Goal: Navigation & Orientation: Find specific page/section

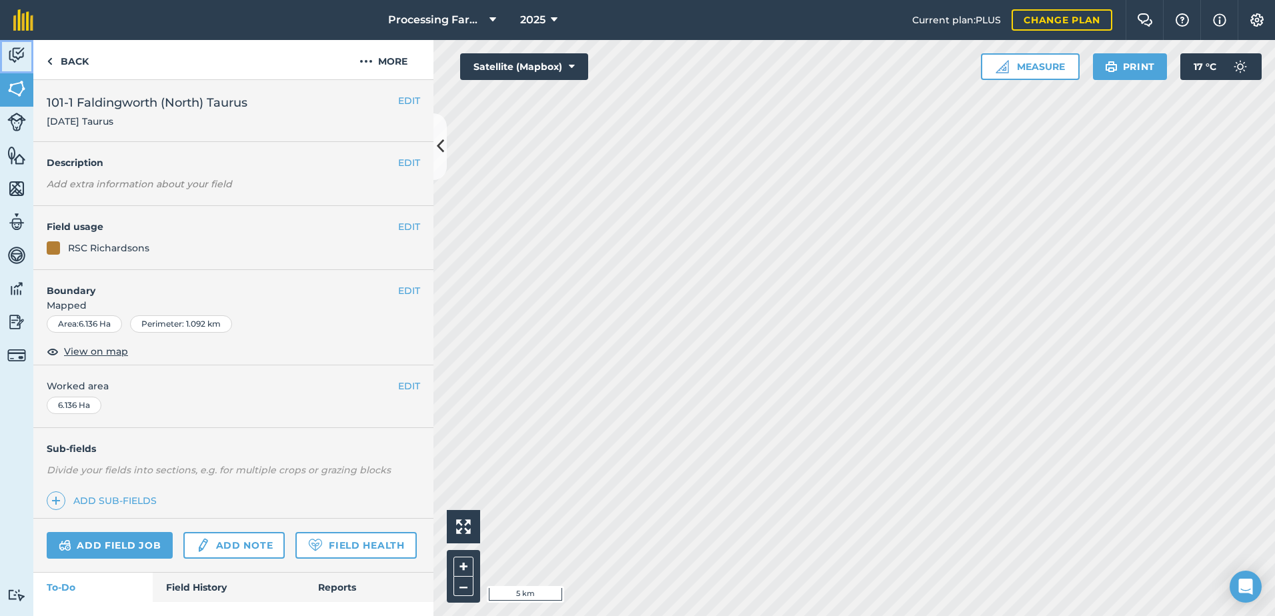
drag, startPoint x: 21, startPoint y: 53, endPoint x: 31, endPoint y: 55, distance: 10.1
click at [21, 53] on img at bounding box center [16, 55] width 19 height 20
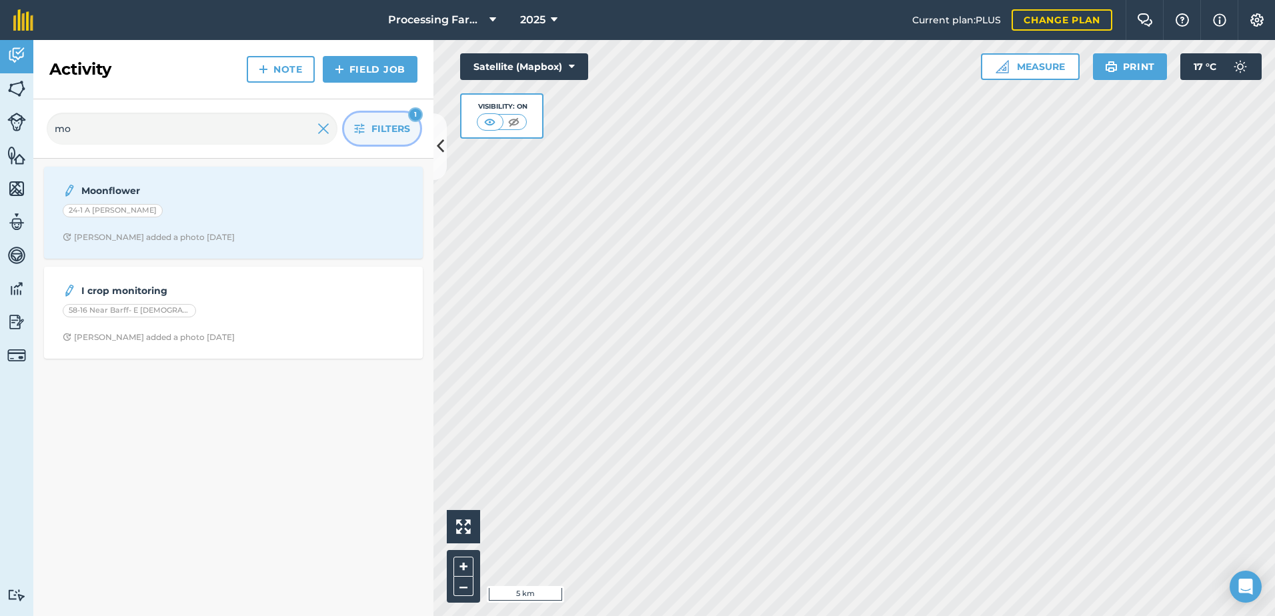
click at [381, 128] on span "Filters" at bounding box center [390, 128] width 39 height 15
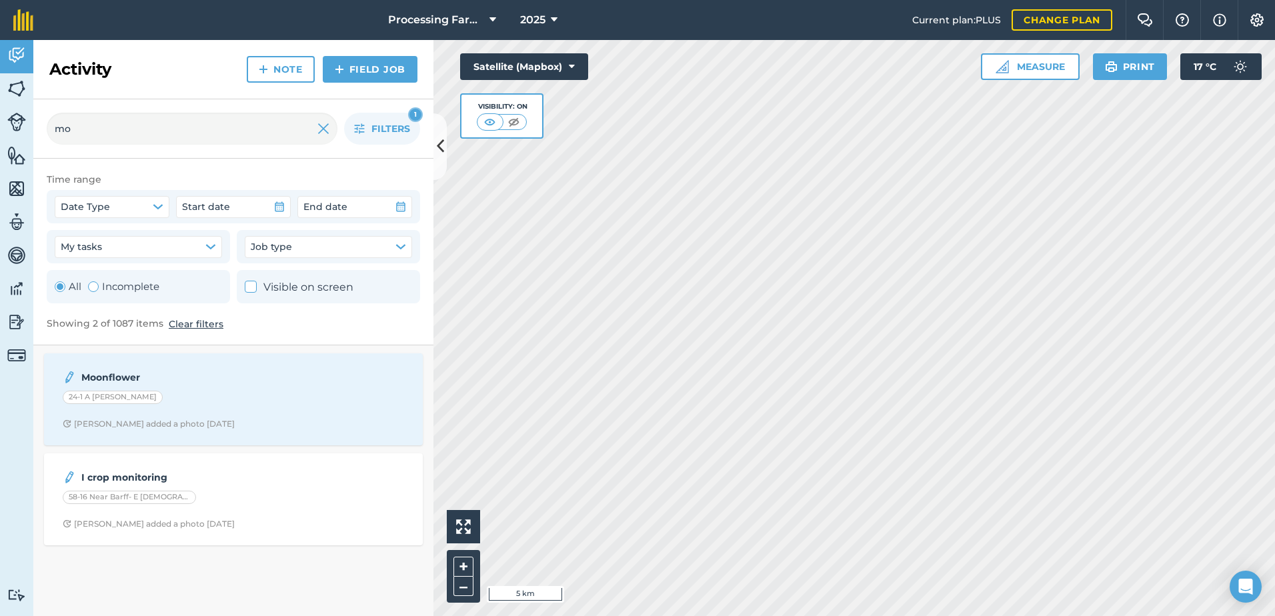
click at [177, 325] on button "Clear filters" at bounding box center [196, 324] width 55 height 15
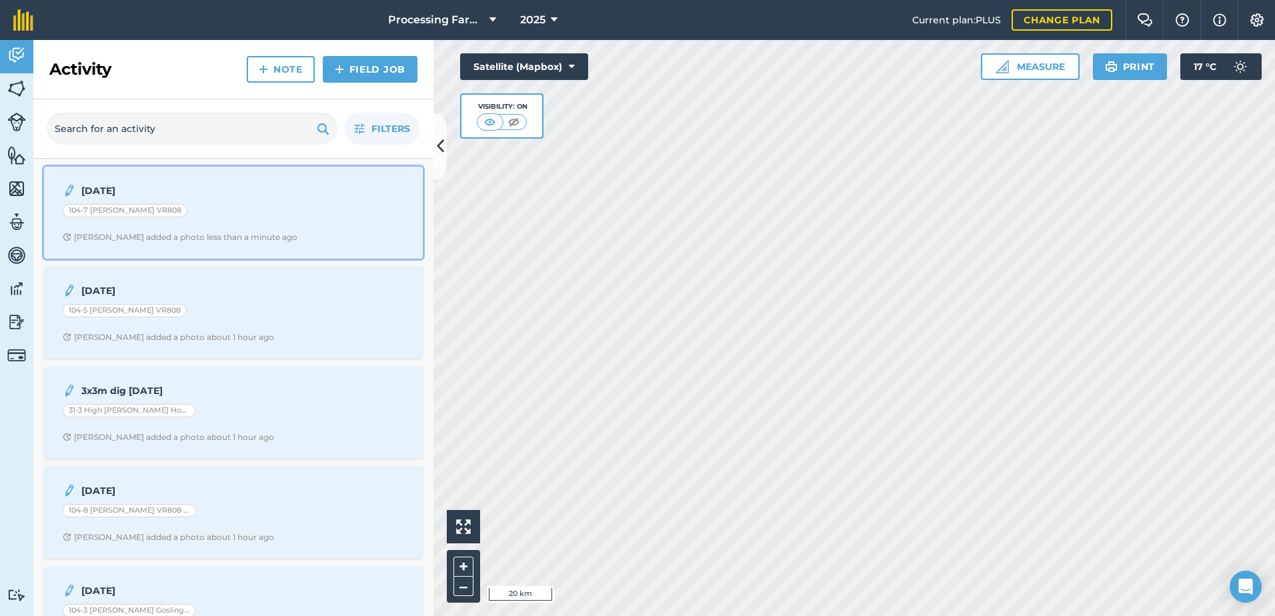
click at [256, 231] on div "[DATE] 104-7 [PERSON_NAME] VR808 [PERSON_NAME] added a photo less than a minute…" at bounding box center [233, 213] width 363 height 76
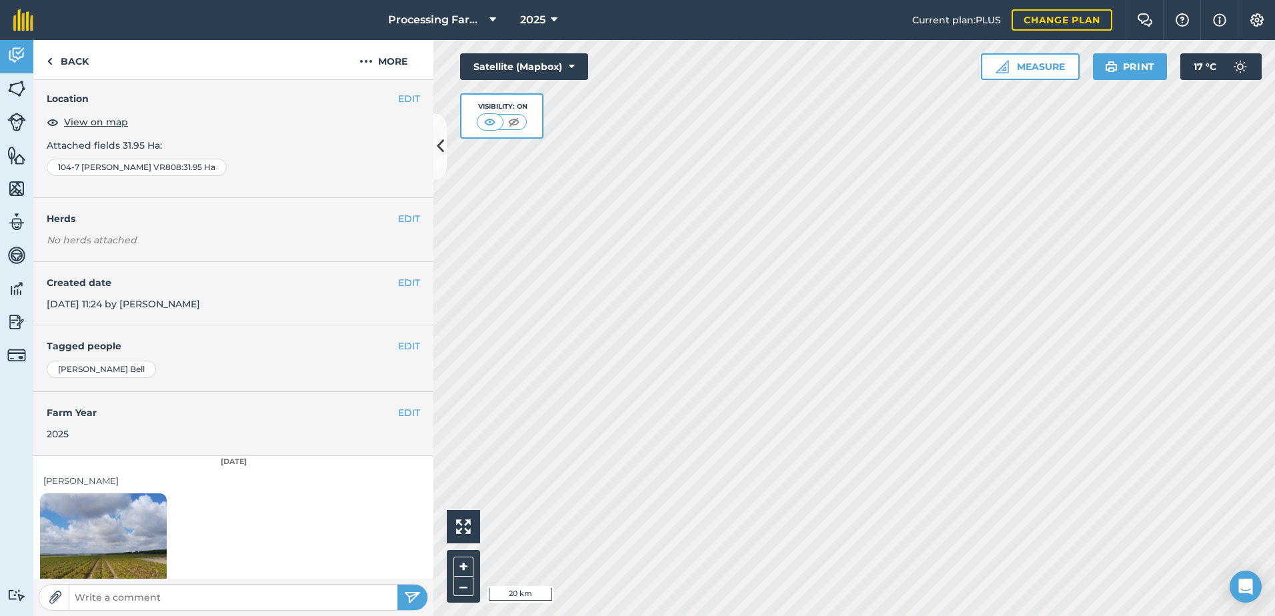
scroll to position [95, 0]
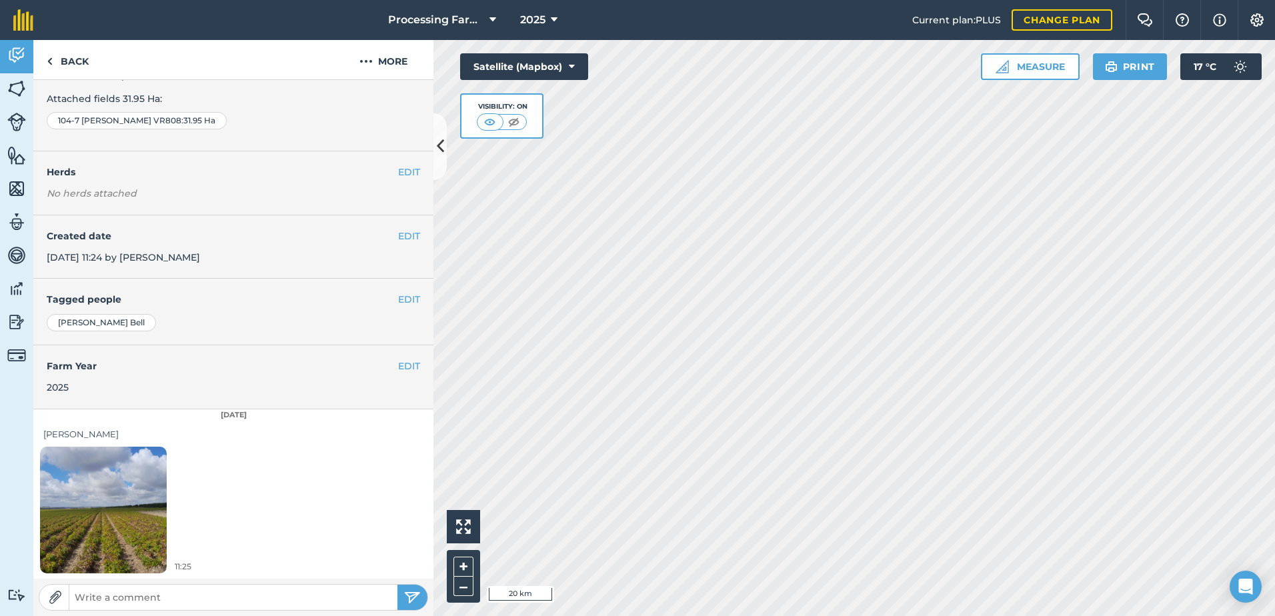
click at [117, 538] on img at bounding box center [103, 509] width 127 height 169
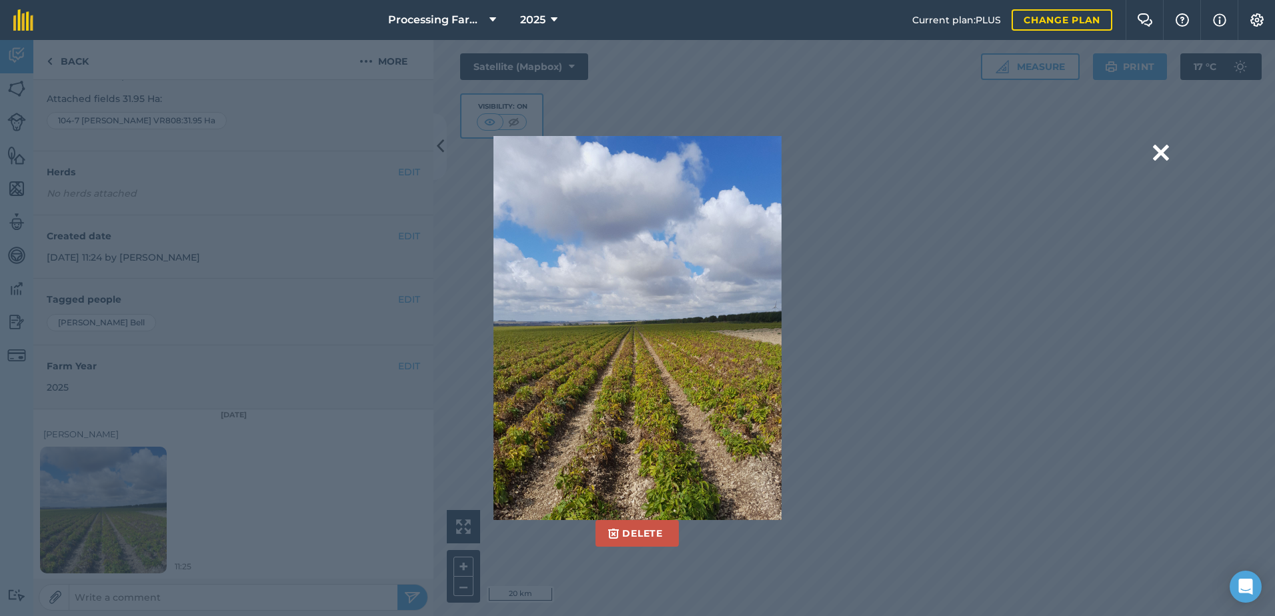
click at [1184, 153] on div "Delete Are you sure you would like to delete this image? [GEOGRAPHIC_DATA]" at bounding box center [637, 328] width 1275 height 576
click at [1159, 155] on button at bounding box center [1161, 153] width 16 height 34
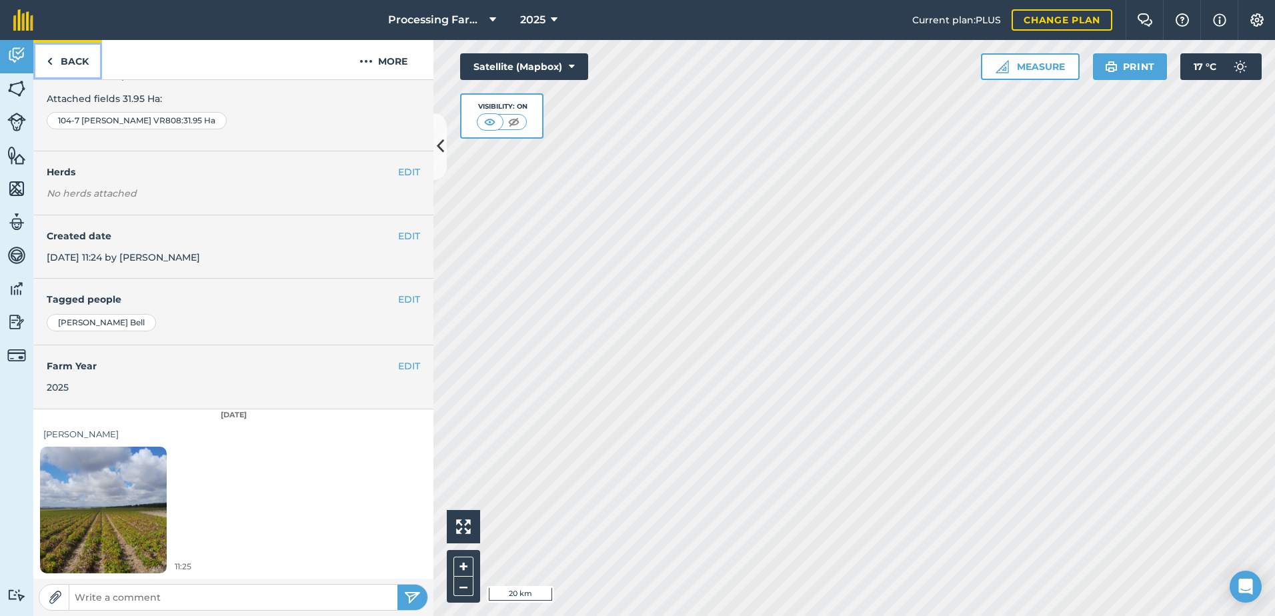
click at [85, 62] on link "Back" at bounding box center [67, 59] width 69 height 39
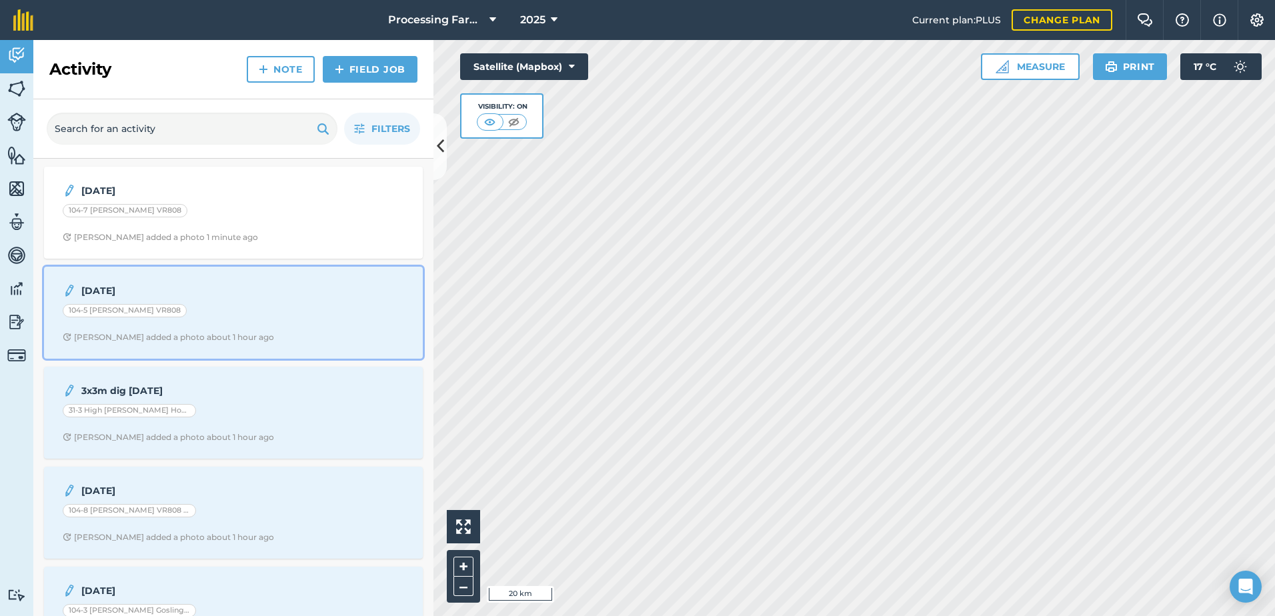
click at [191, 339] on div "[PERSON_NAME] added a photo about 1 hour ago" at bounding box center [168, 337] width 211 height 11
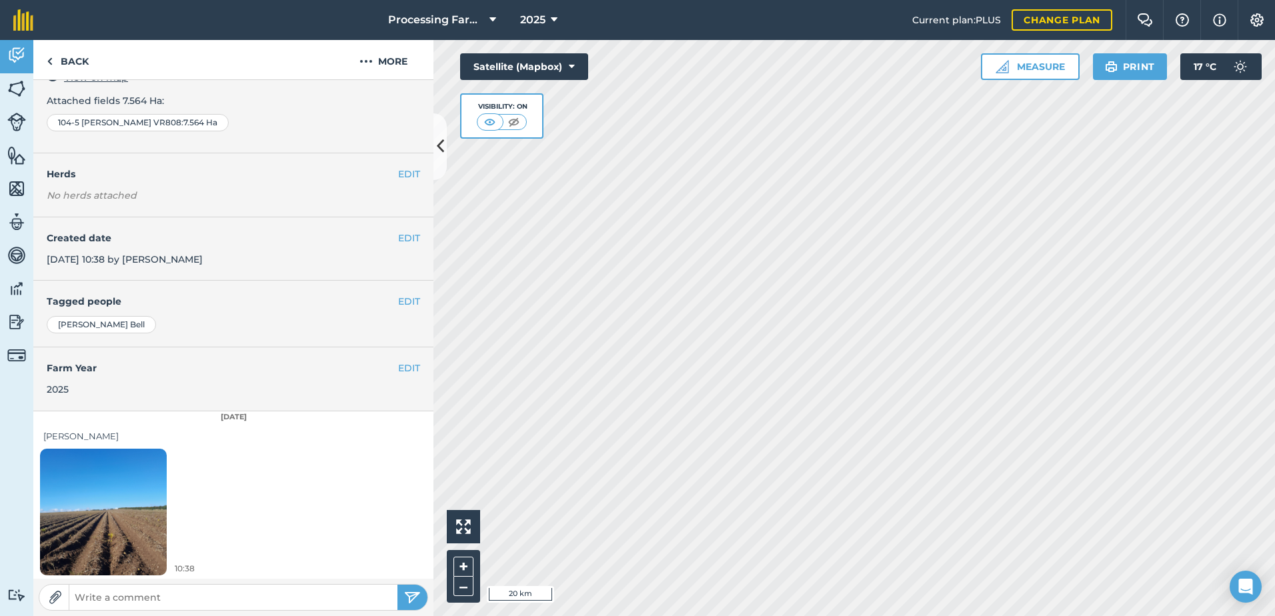
scroll to position [95, 0]
click at [71, 66] on link "Back" at bounding box center [67, 59] width 69 height 39
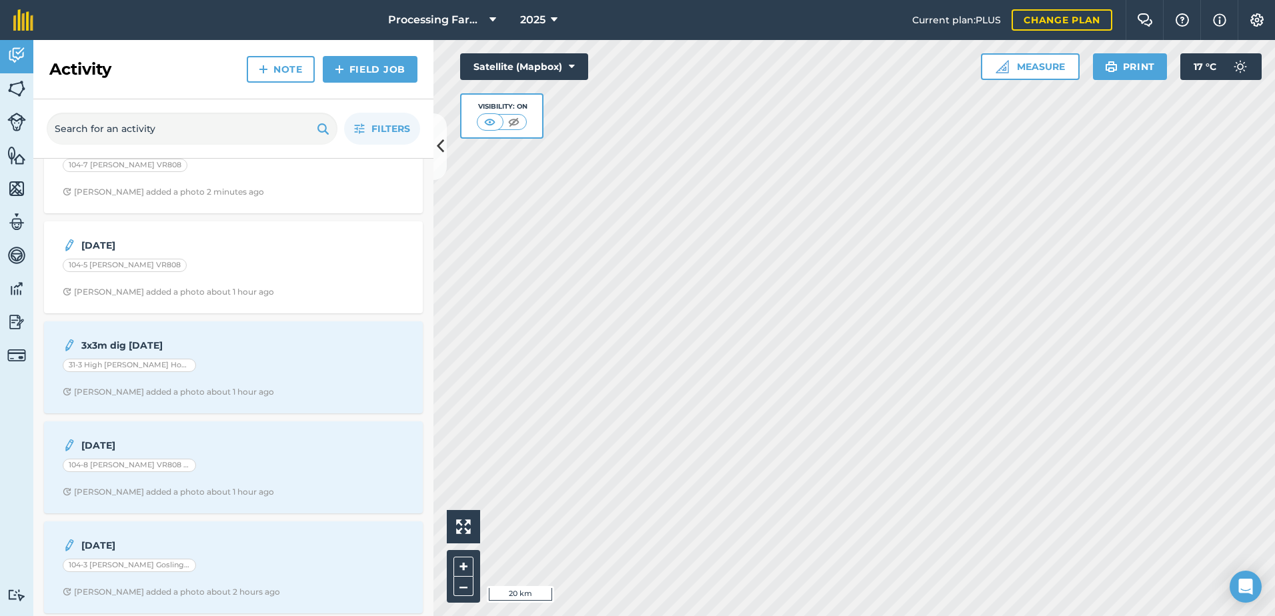
scroll to position [67, 0]
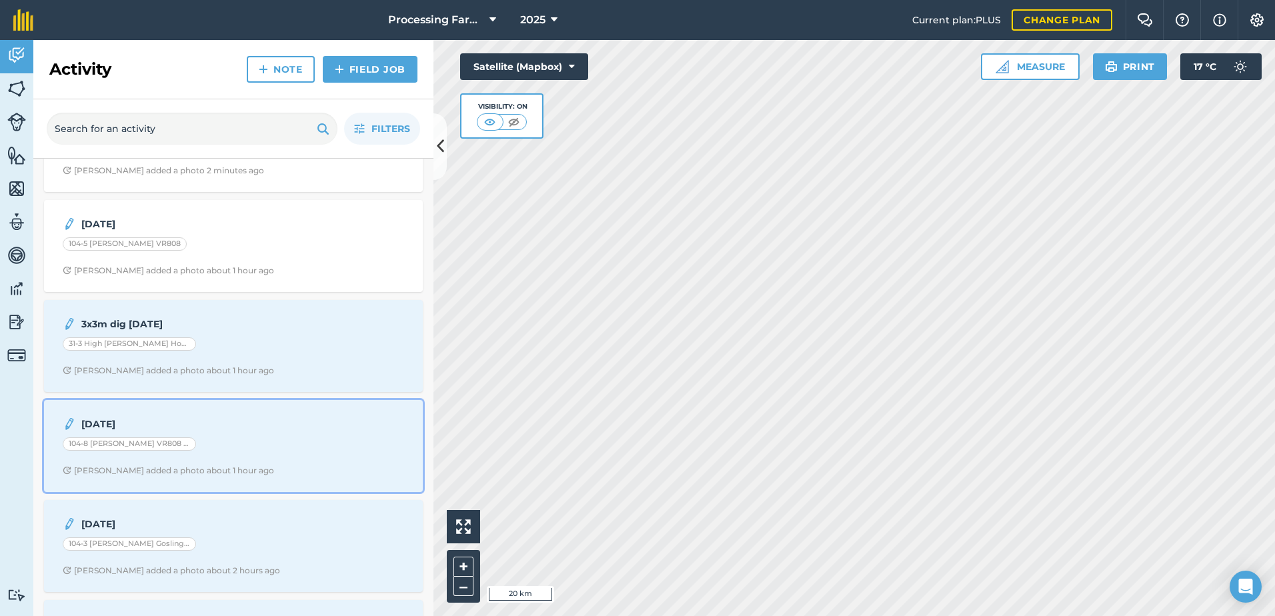
click at [259, 451] on div "104-8 [PERSON_NAME] VR808 I CROP" at bounding box center [233, 445] width 341 height 17
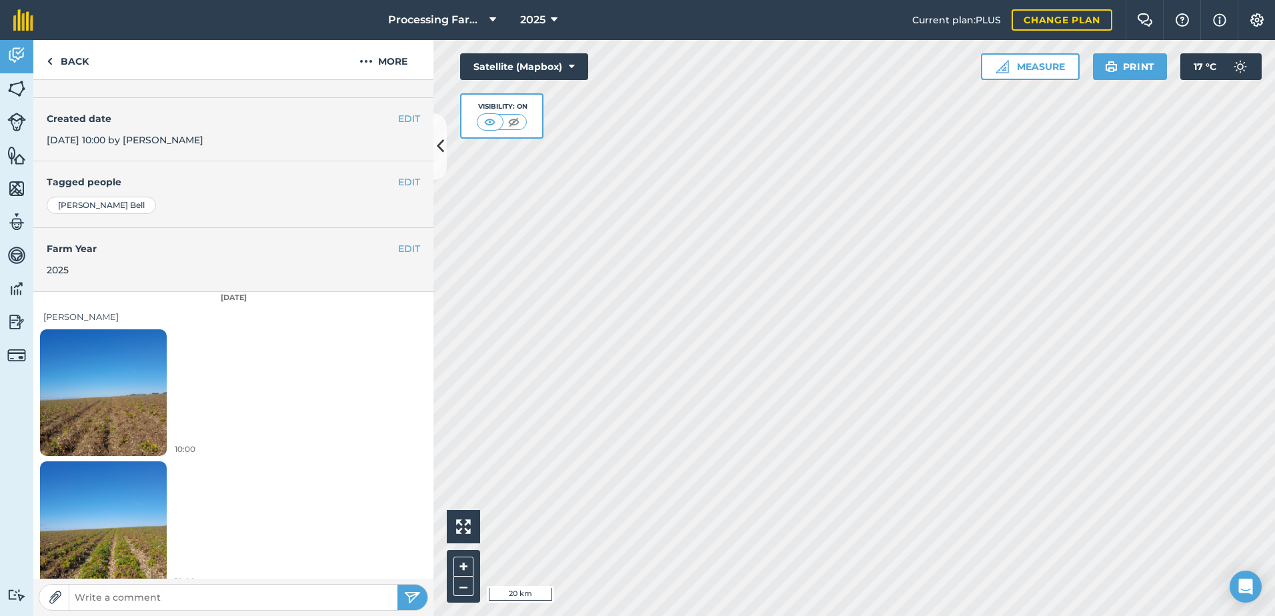
scroll to position [227, 0]
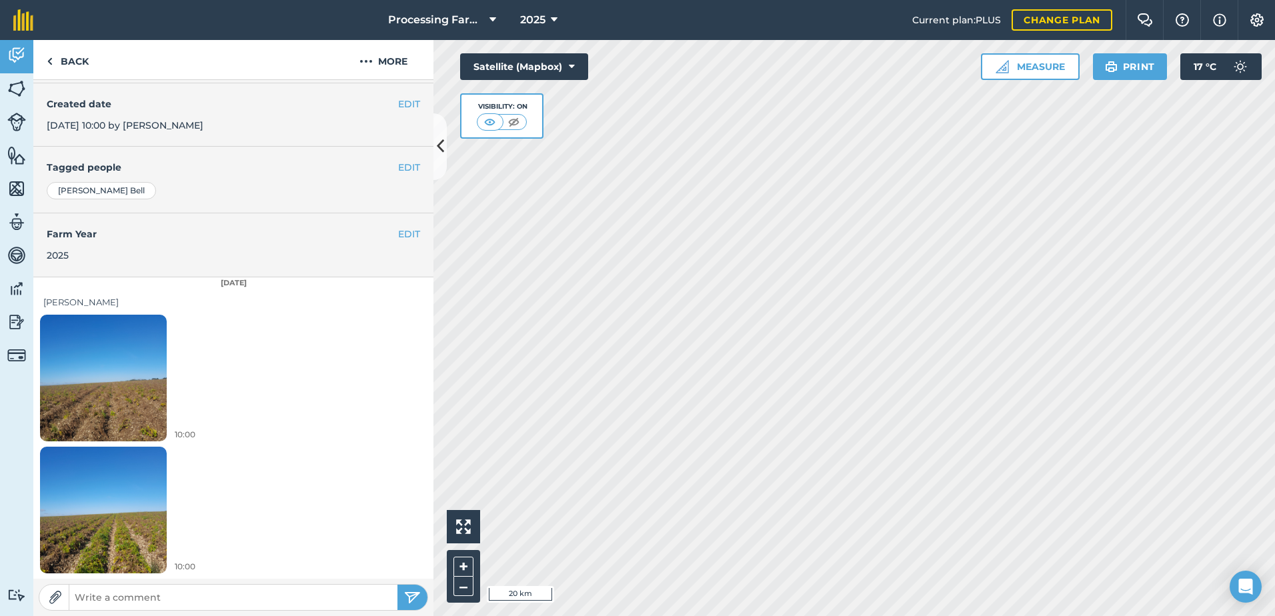
click at [60, 386] on img at bounding box center [103, 377] width 127 height 169
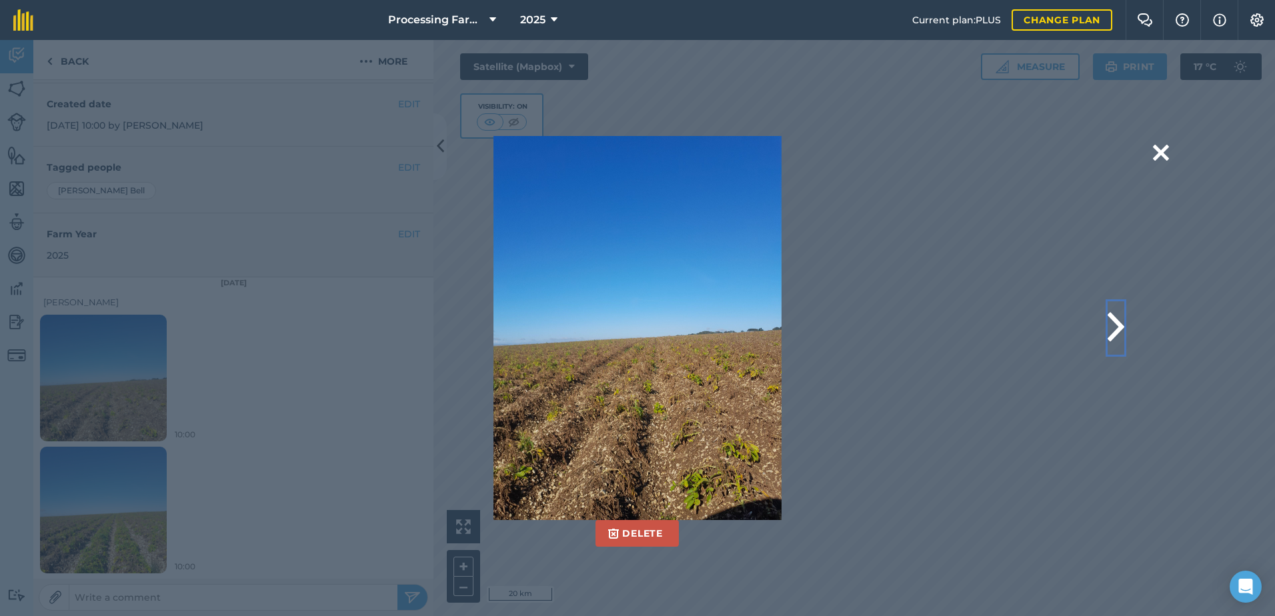
click at [1120, 333] on button at bounding box center [1116, 327] width 17 height 53
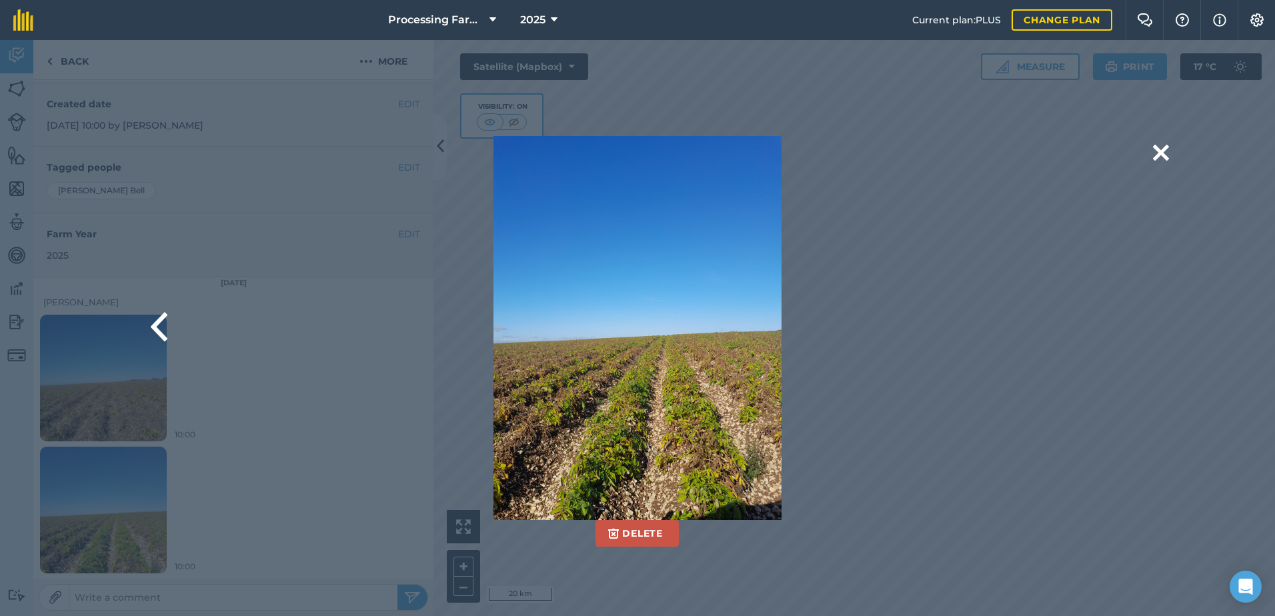
click at [1169, 154] on div "Delete Are you sure you would like to delete this image? [GEOGRAPHIC_DATA]" at bounding box center [637, 328] width 1275 height 576
click at [1166, 159] on button at bounding box center [1161, 153] width 16 height 34
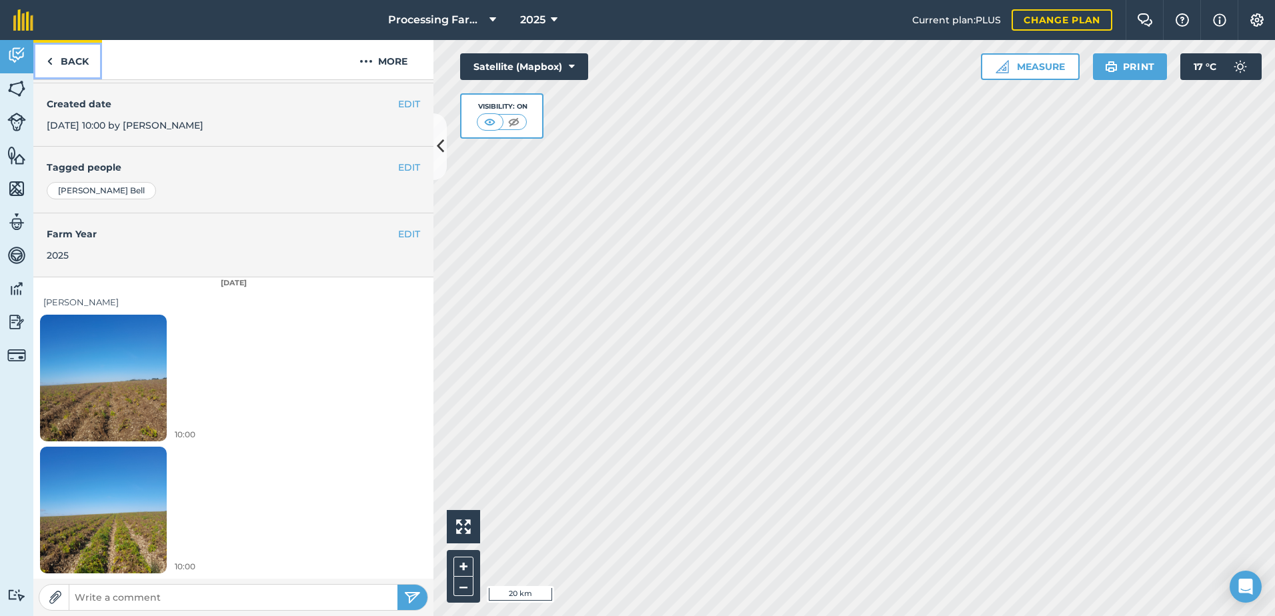
click at [83, 66] on link "Back" at bounding box center [67, 59] width 69 height 39
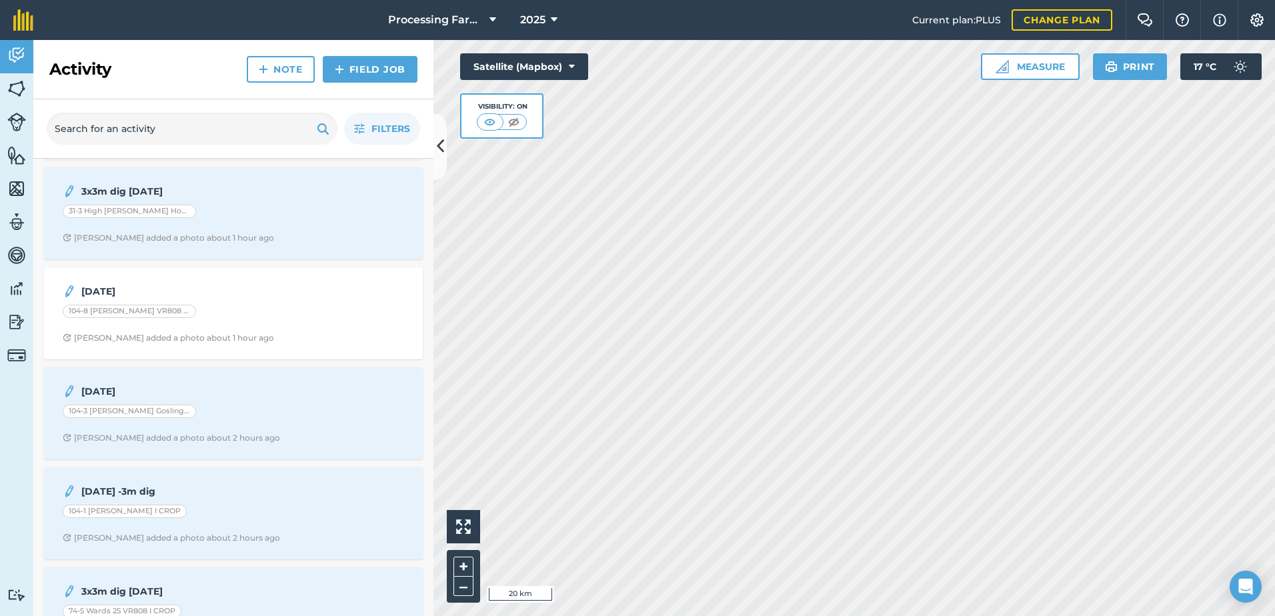
scroll to position [200, 0]
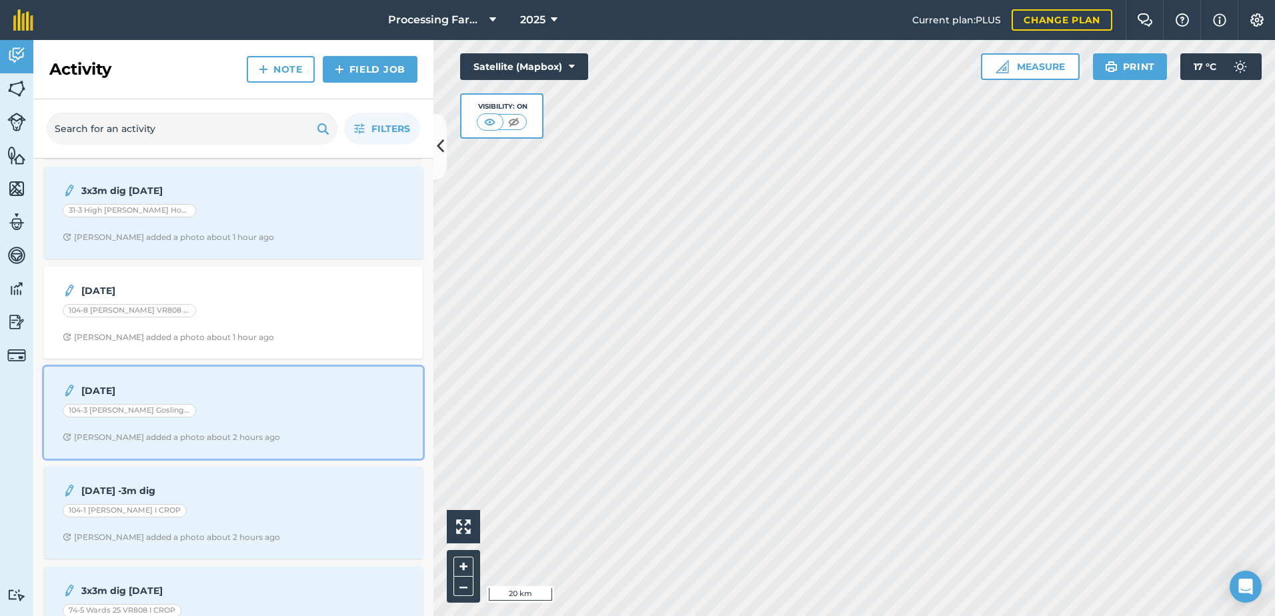
click at [235, 427] on div "[DATE] 104-3 [PERSON_NAME] Gosling Slack Taurus [PERSON_NAME] B added a photo a…" at bounding box center [233, 413] width 363 height 76
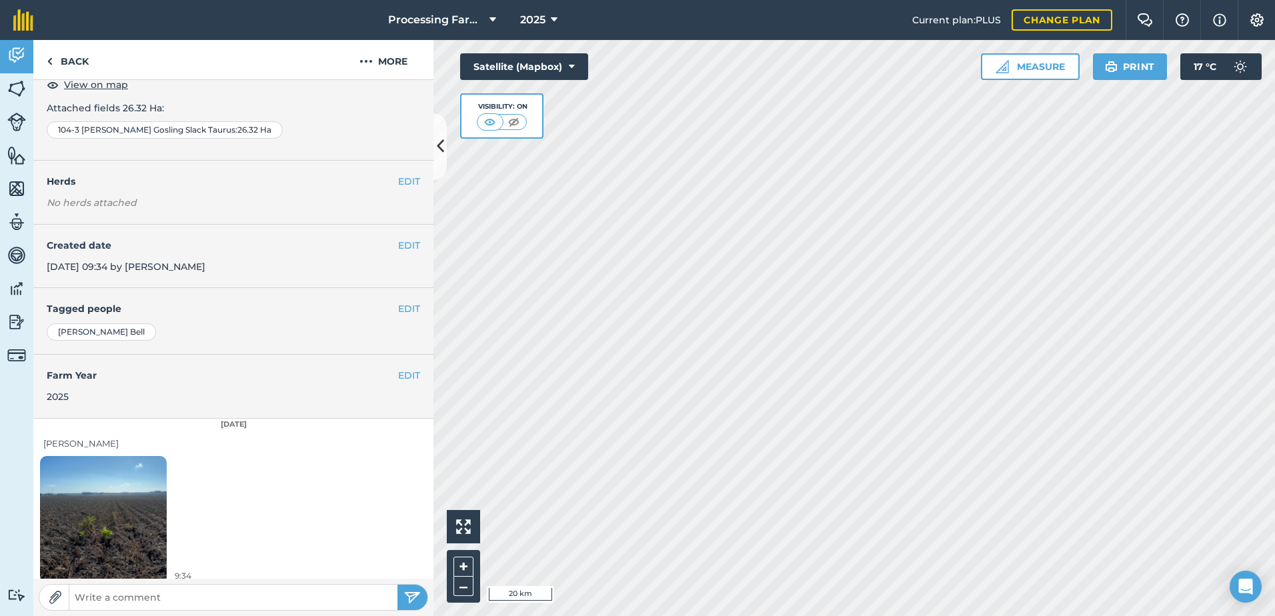
scroll to position [95, 0]
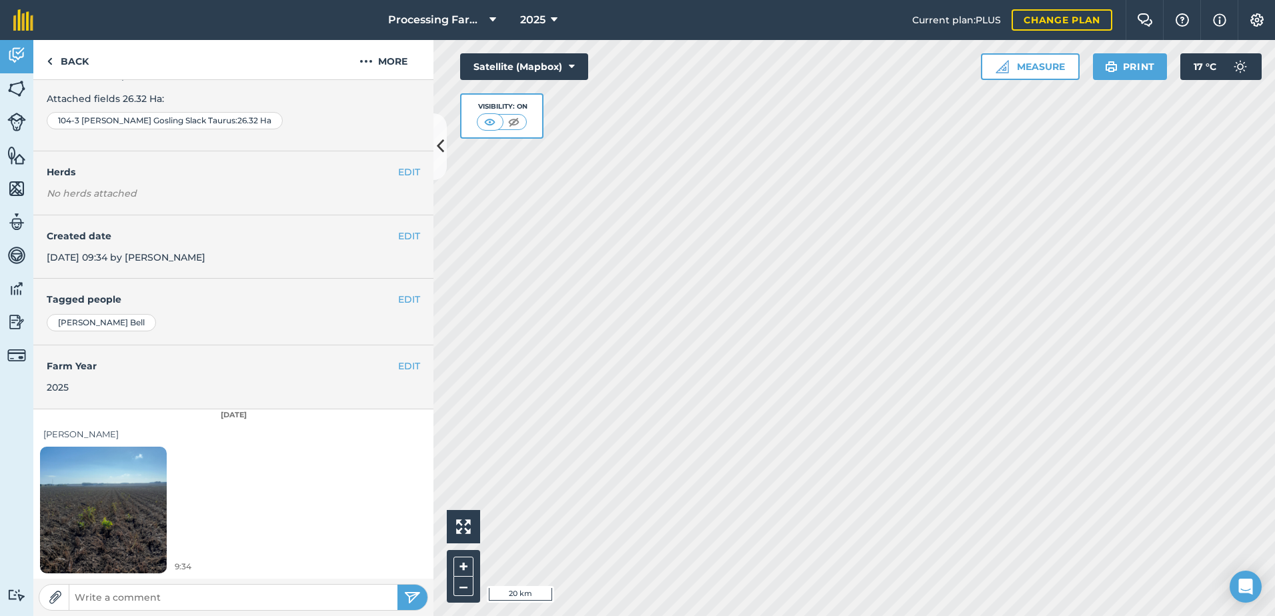
click at [127, 516] on img at bounding box center [103, 509] width 127 height 169
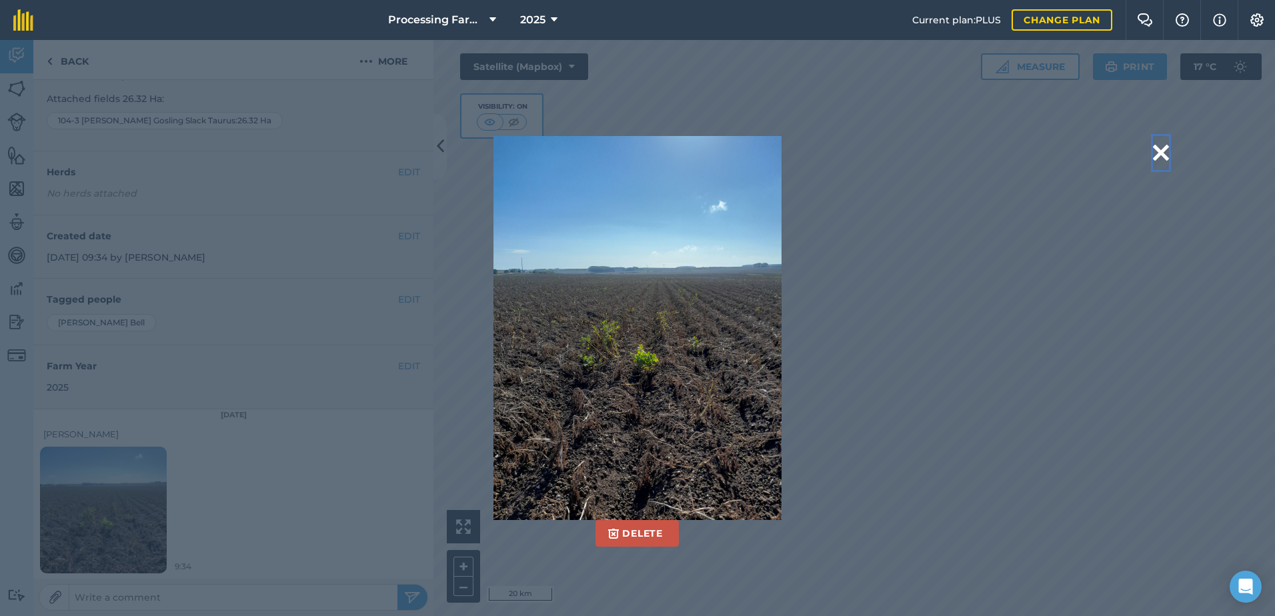
click at [1166, 157] on button at bounding box center [1161, 153] width 16 height 34
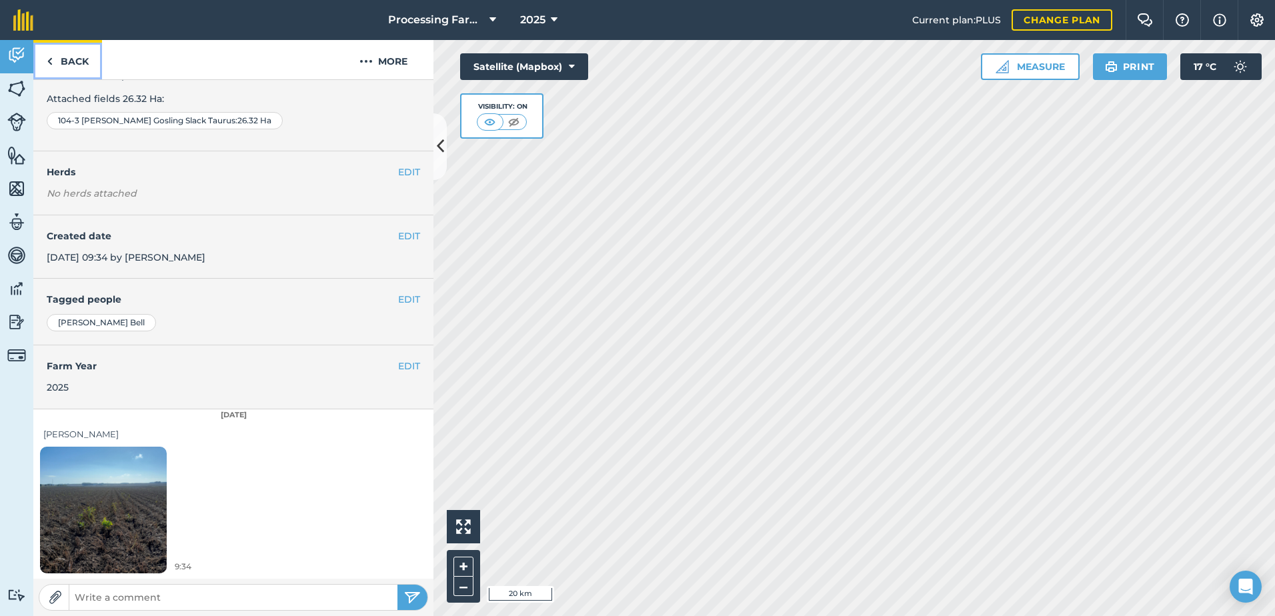
click at [83, 65] on link "Back" at bounding box center [67, 59] width 69 height 39
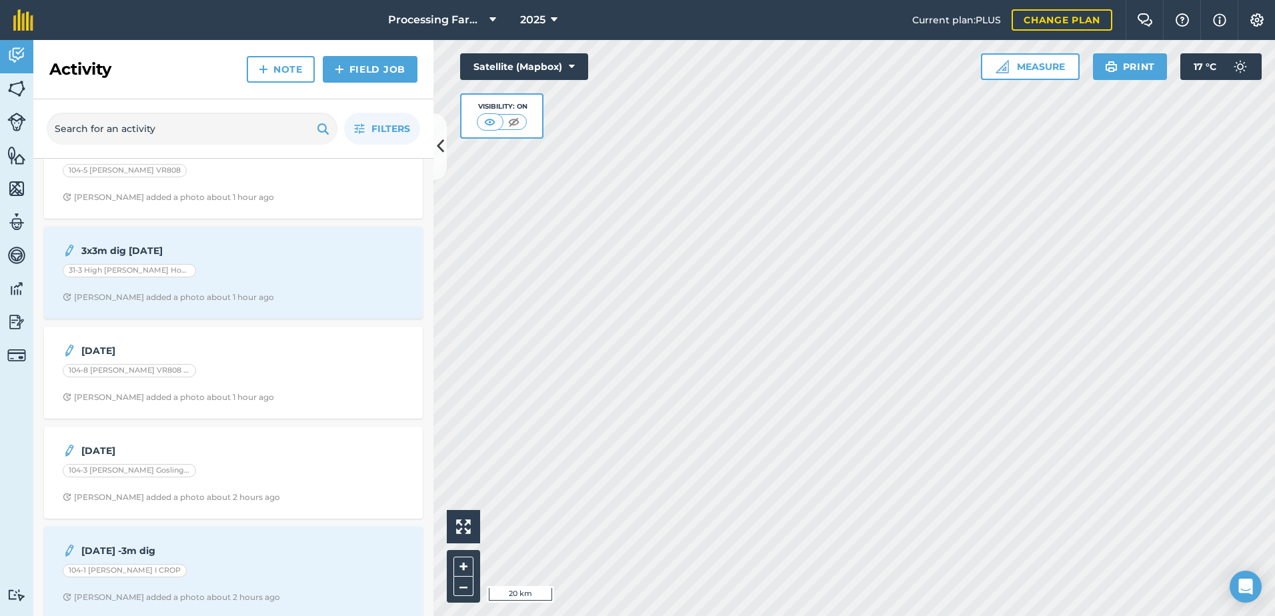
scroll to position [200, 0]
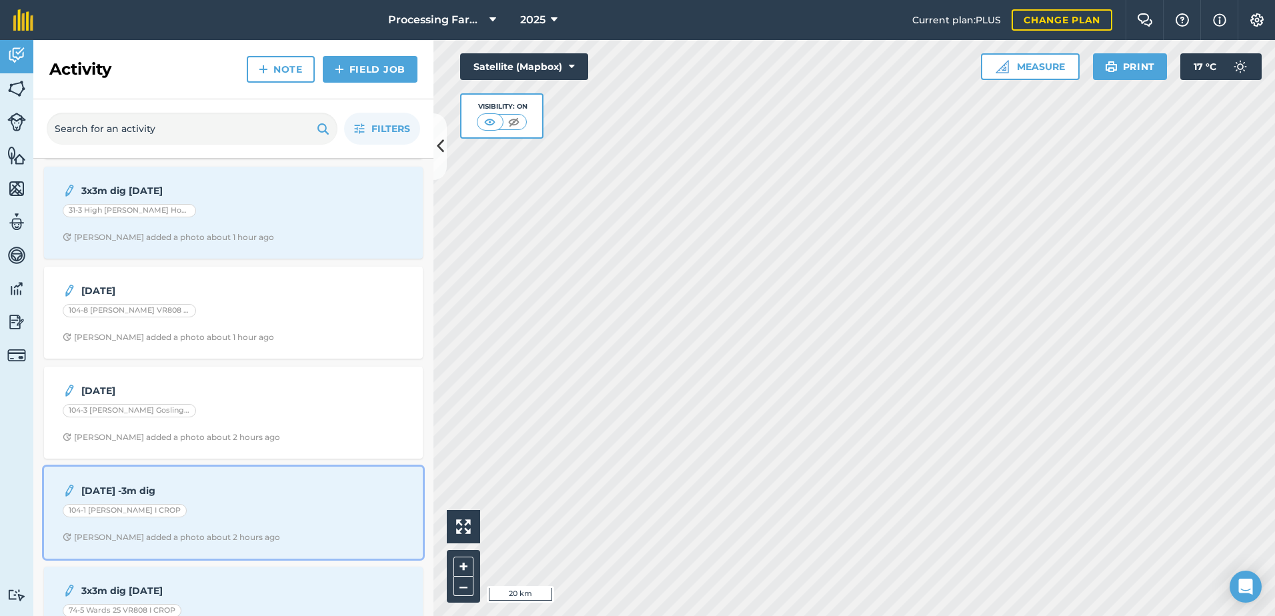
click at [237, 524] on div "[DATE] -3m dig 104-1 Rosedale [PERSON_NAME] I CROP [PERSON_NAME] added a photo …" at bounding box center [233, 513] width 363 height 76
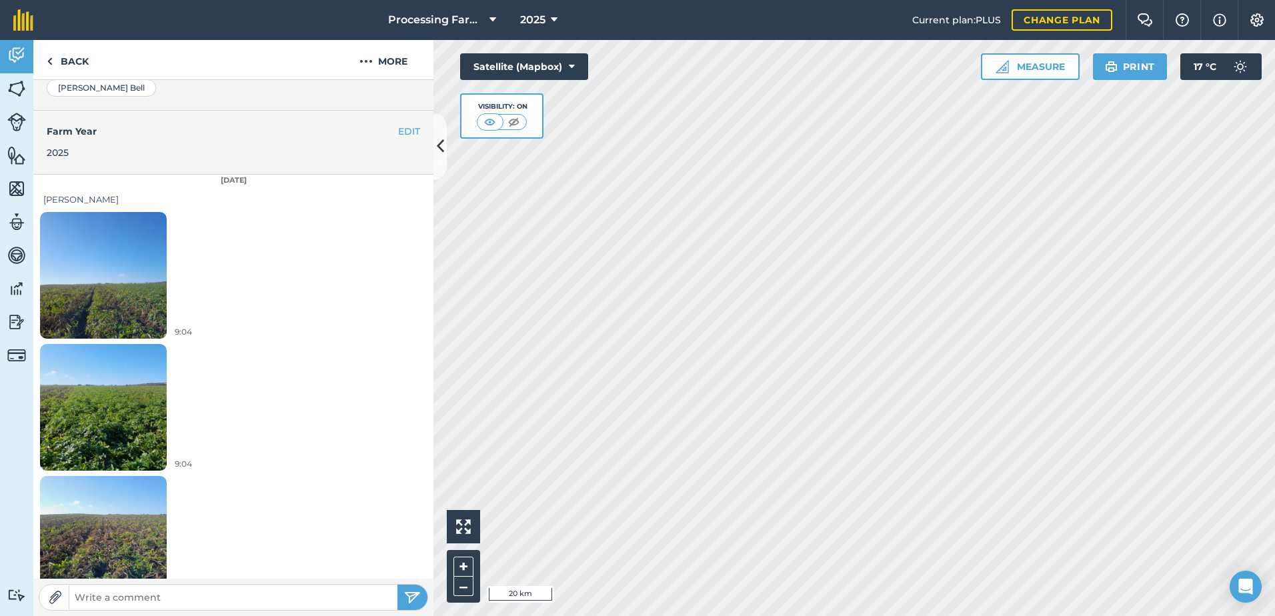
scroll to position [333, 0]
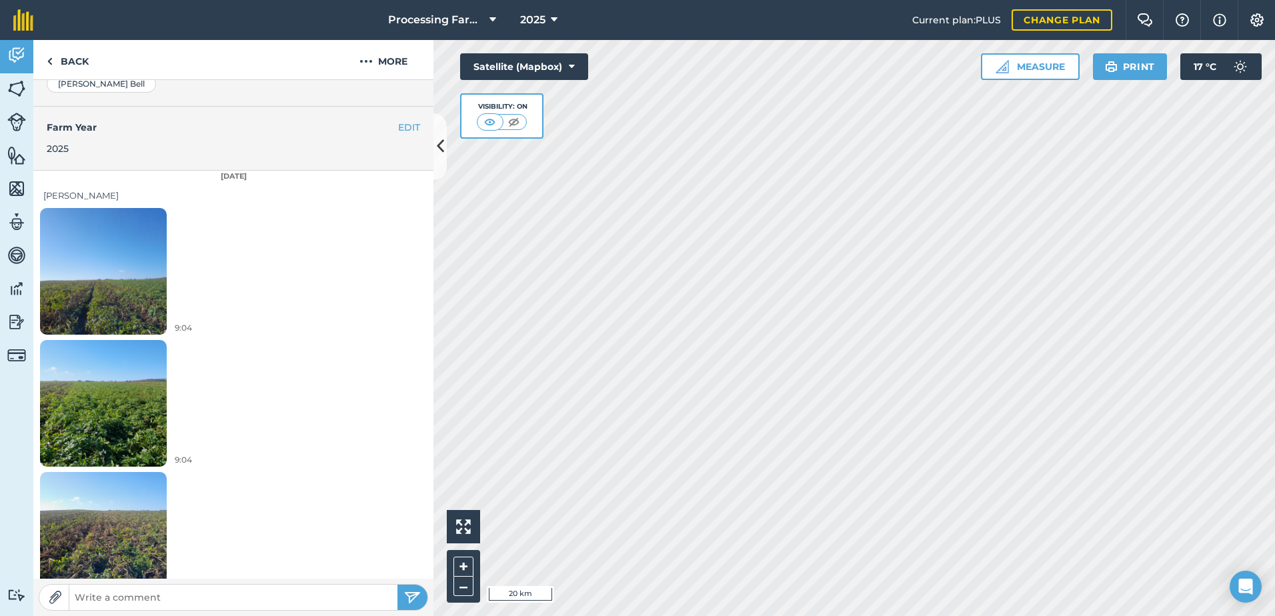
click at [97, 413] on img at bounding box center [103, 403] width 127 height 169
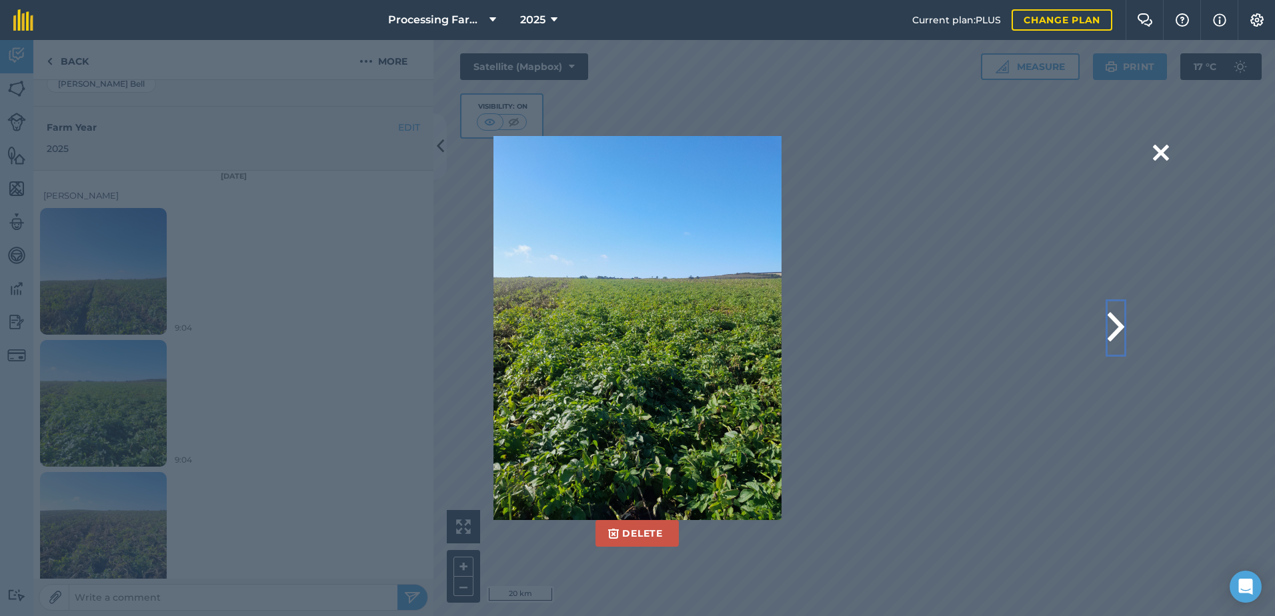
click at [1117, 323] on button at bounding box center [1116, 327] width 17 height 53
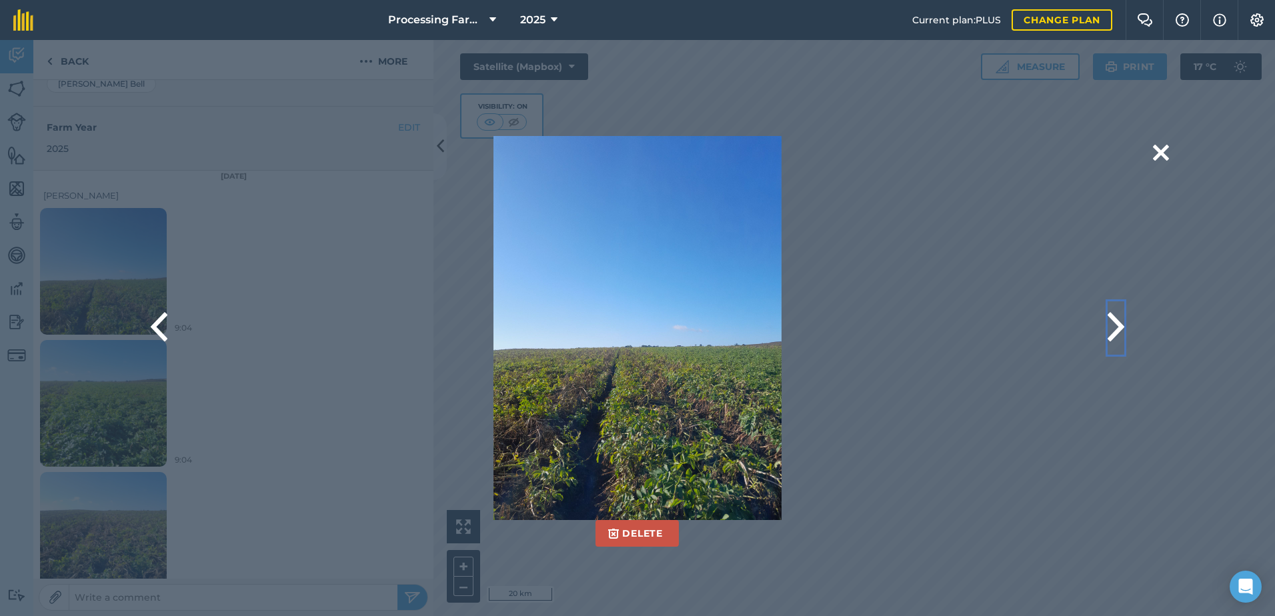
click at [1117, 323] on button at bounding box center [1116, 327] width 17 height 53
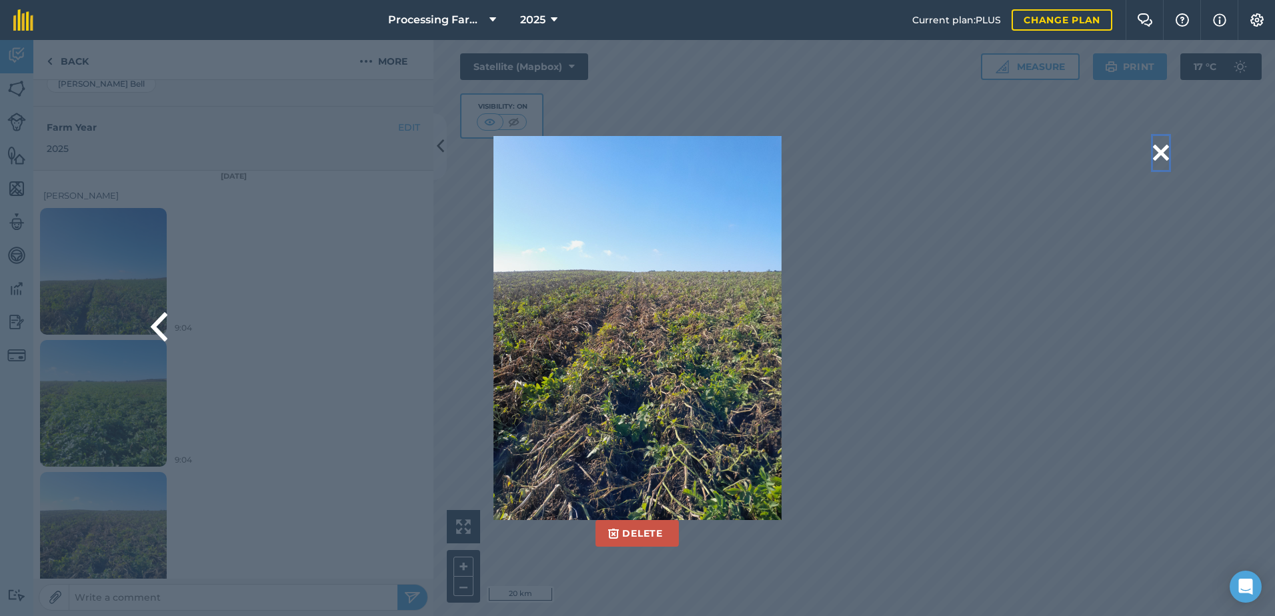
click at [1164, 149] on button at bounding box center [1161, 153] width 16 height 34
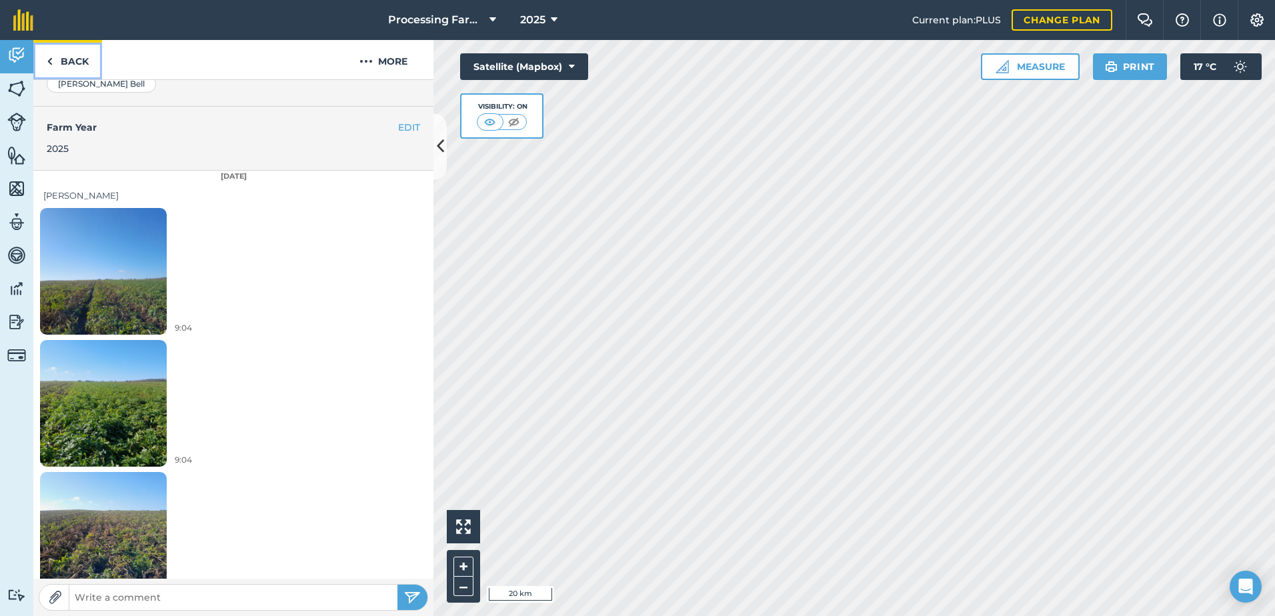
click at [74, 59] on link "Back" at bounding box center [67, 59] width 69 height 39
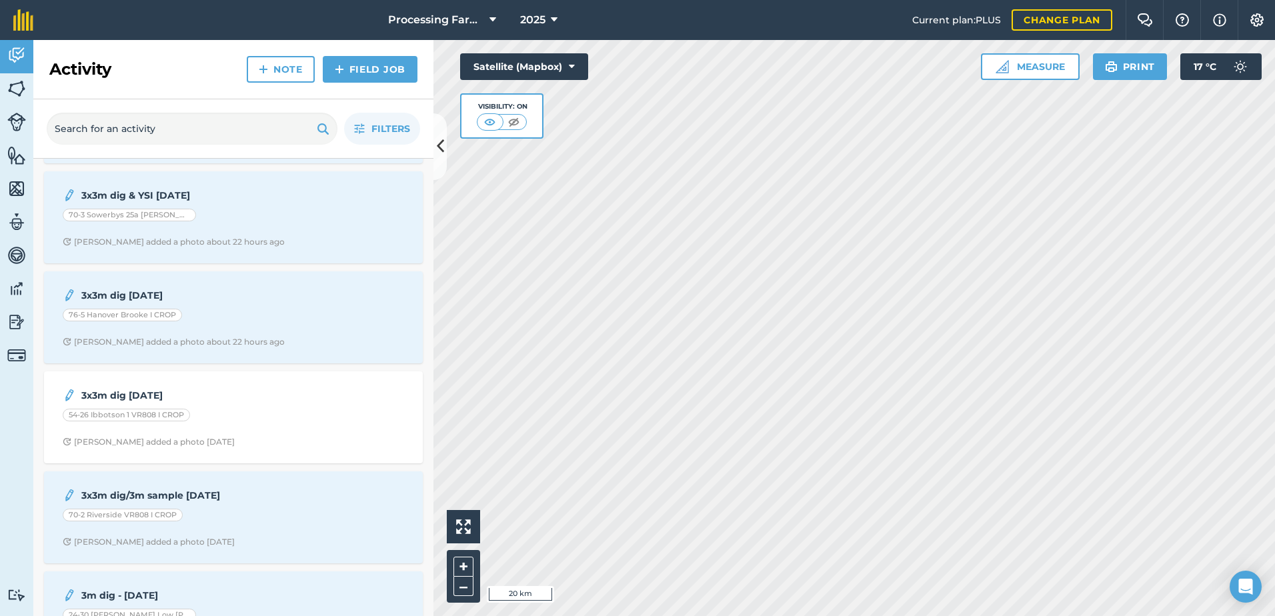
scroll to position [800, 0]
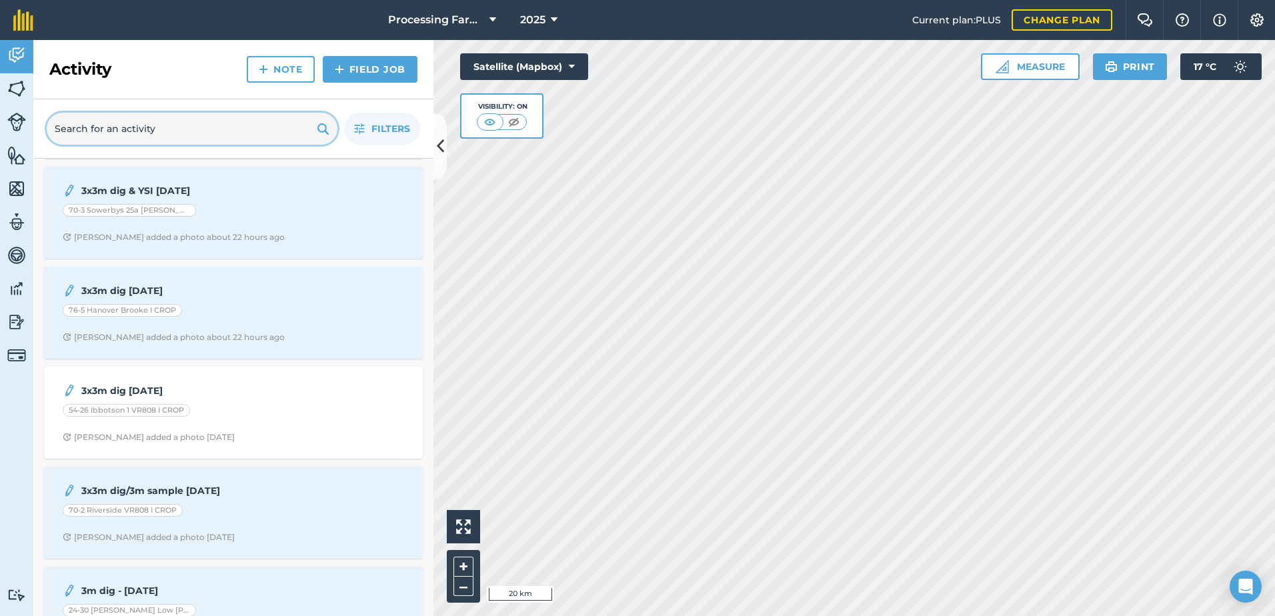
click at [164, 129] on input "text" at bounding box center [192, 129] width 291 height 32
click at [23, 97] on img at bounding box center [16, 89] width 19 height 20
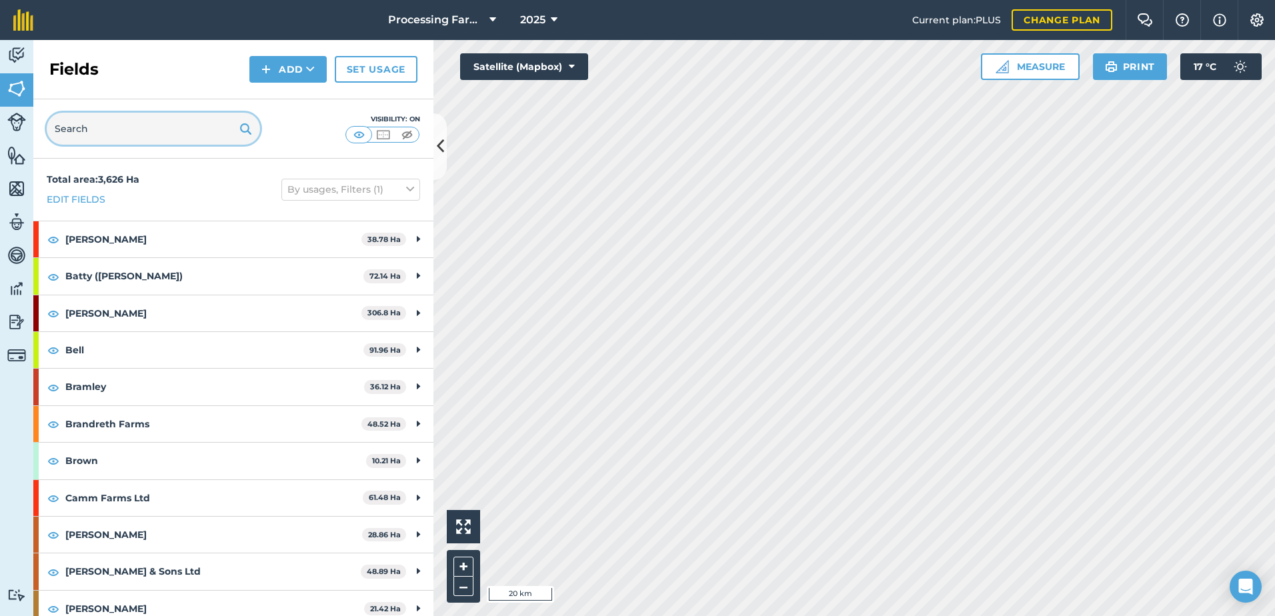
click at [108, 141] on input "text" at bounding box center [153, 129] width 213 height 32
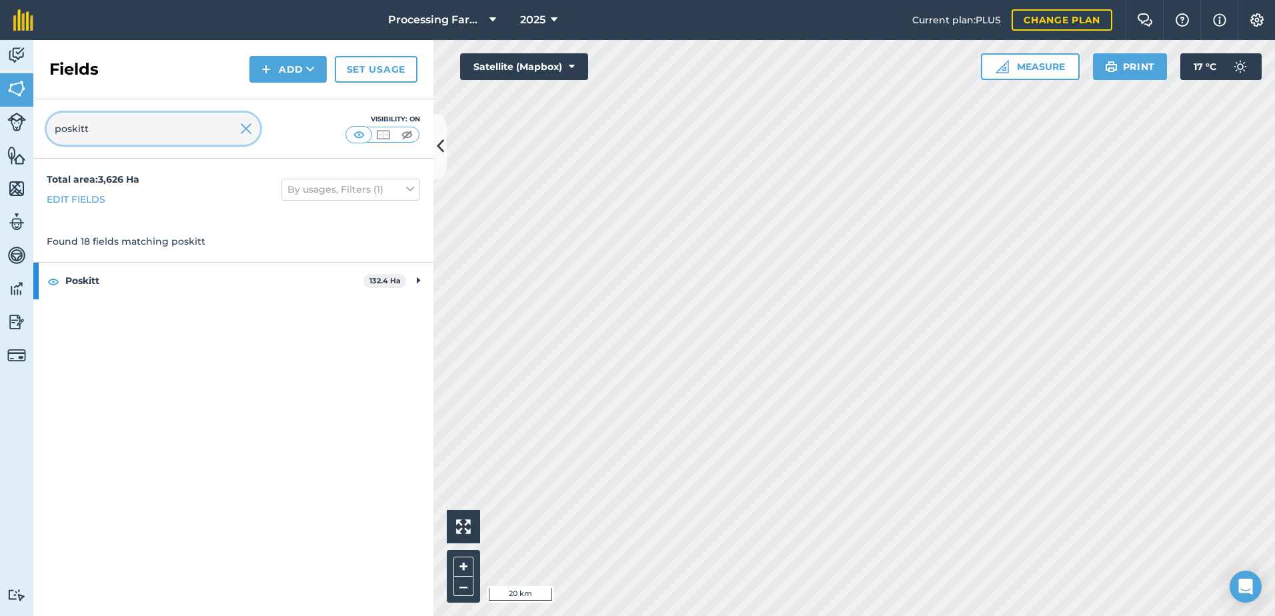
type input "poskitt"
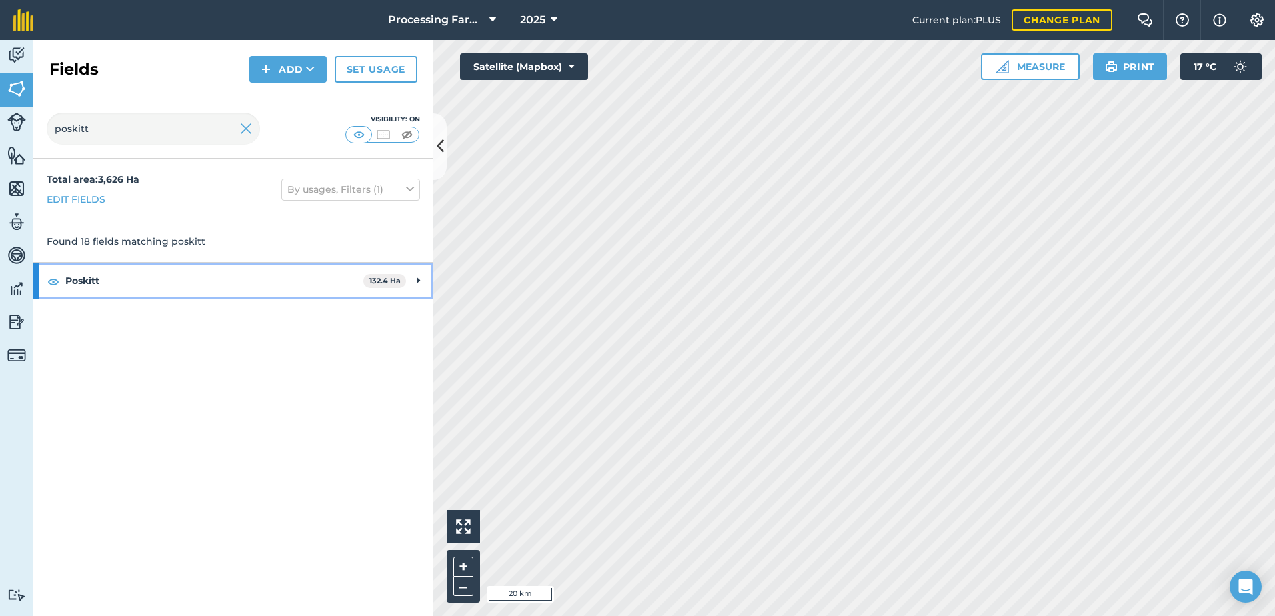
click at [81, 275] on strong "Poskitt" at bounding box center [214, 281] width 298 height 36
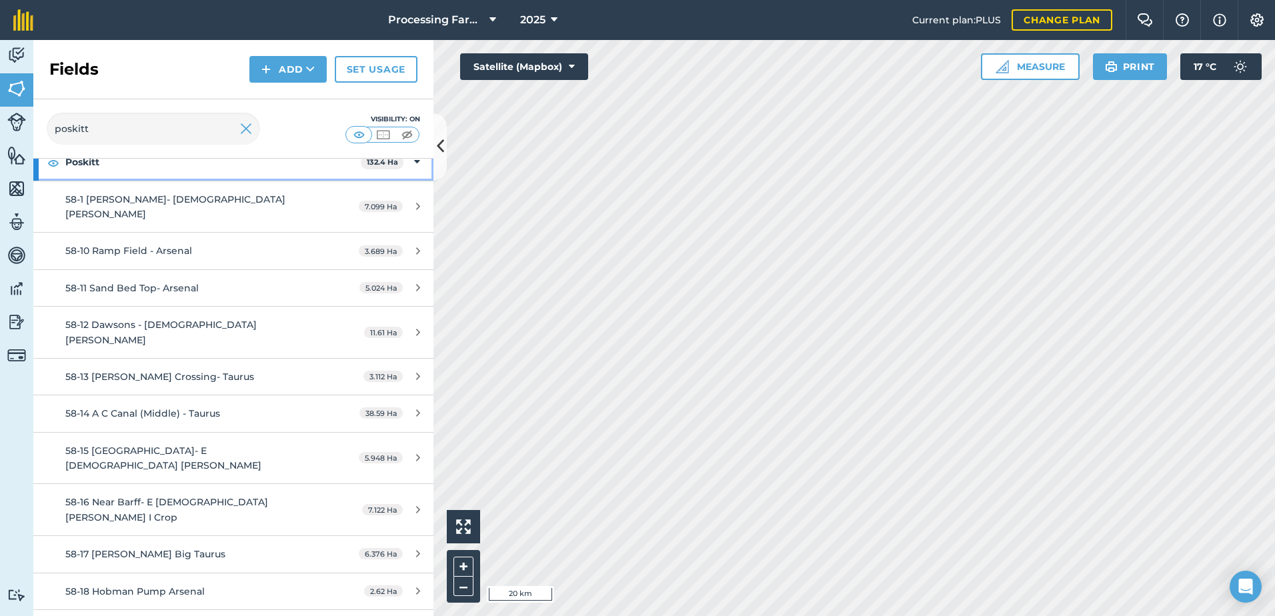
scroll to position [133, 0]
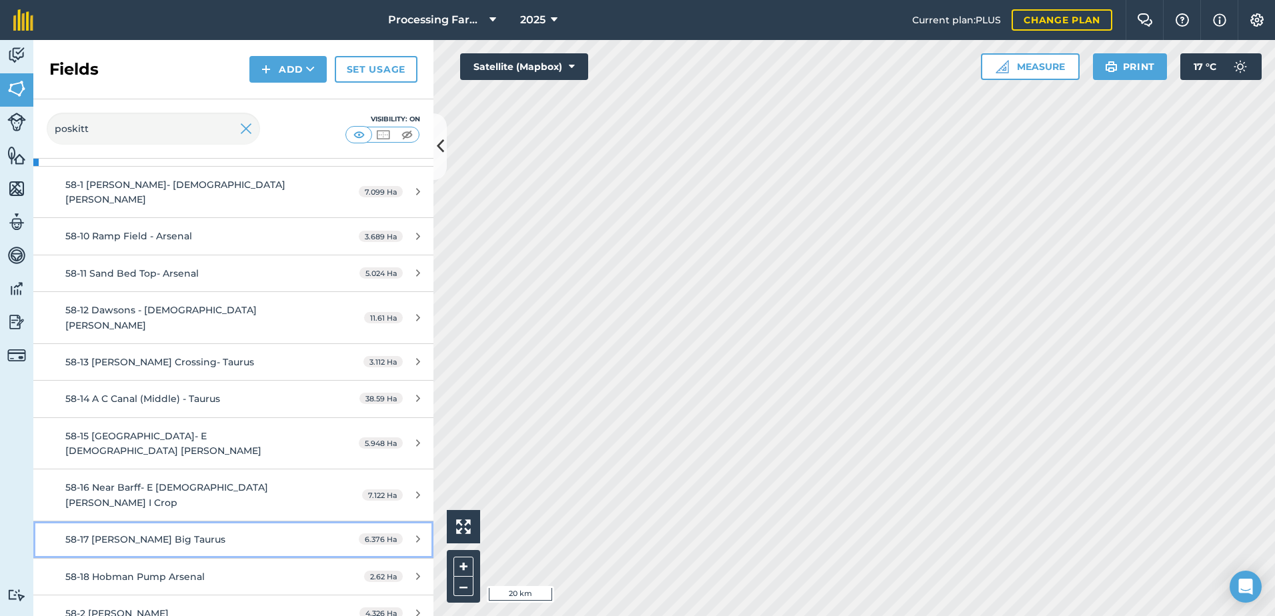
click at [147, 534] on span "58-17 [PERSON_NAME] Big Taurus" at bounding box center [145, 540] width 160 height 12
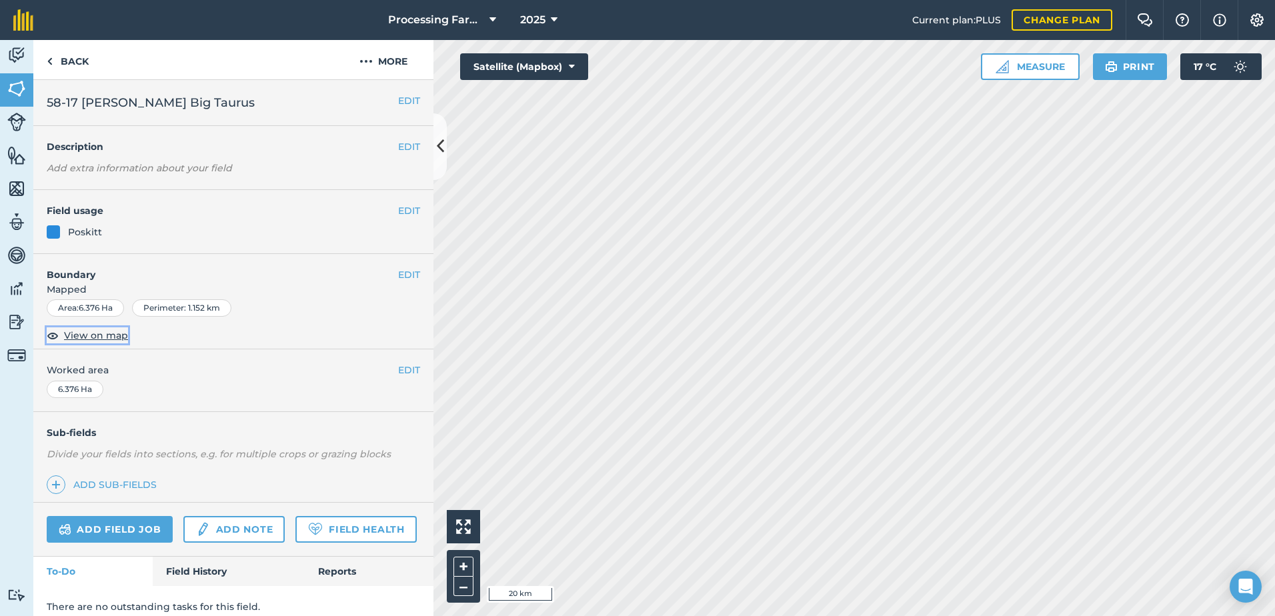
click at [105, 338] on span "View on map" at bounding box center [96, 335] width 64 height 15
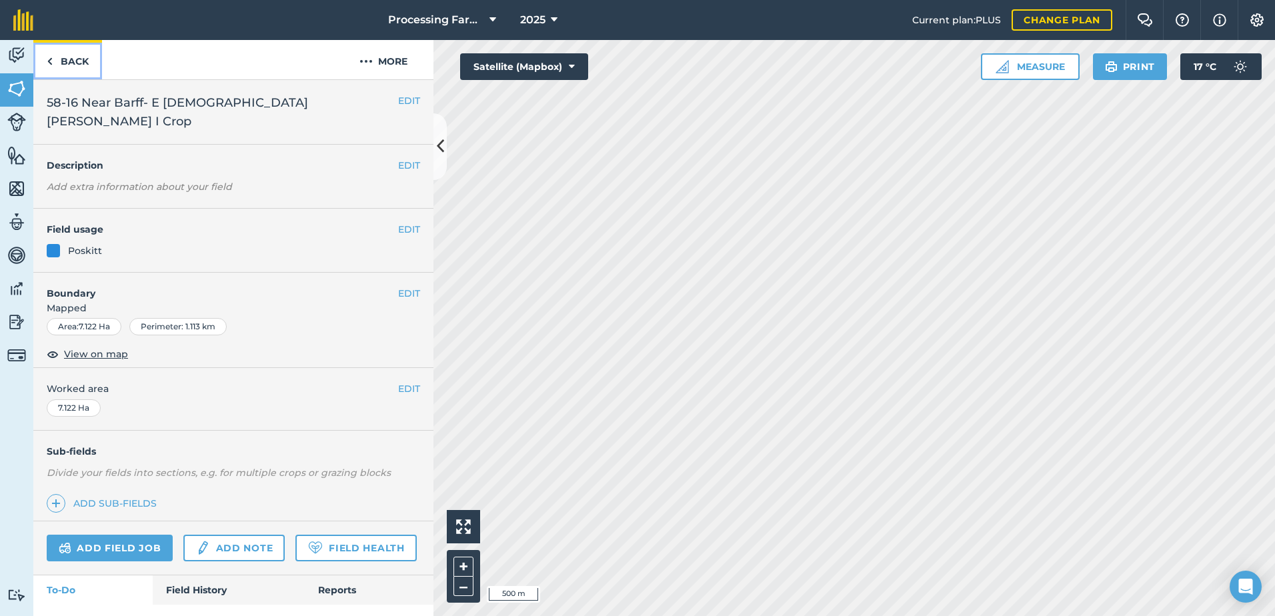
click at [81, 59] on link "Back" at bounding box center [67, 59] width 69 height 39
click at [84, 61] on link "Back" at bounding box center [67, 59] width 69 height 39
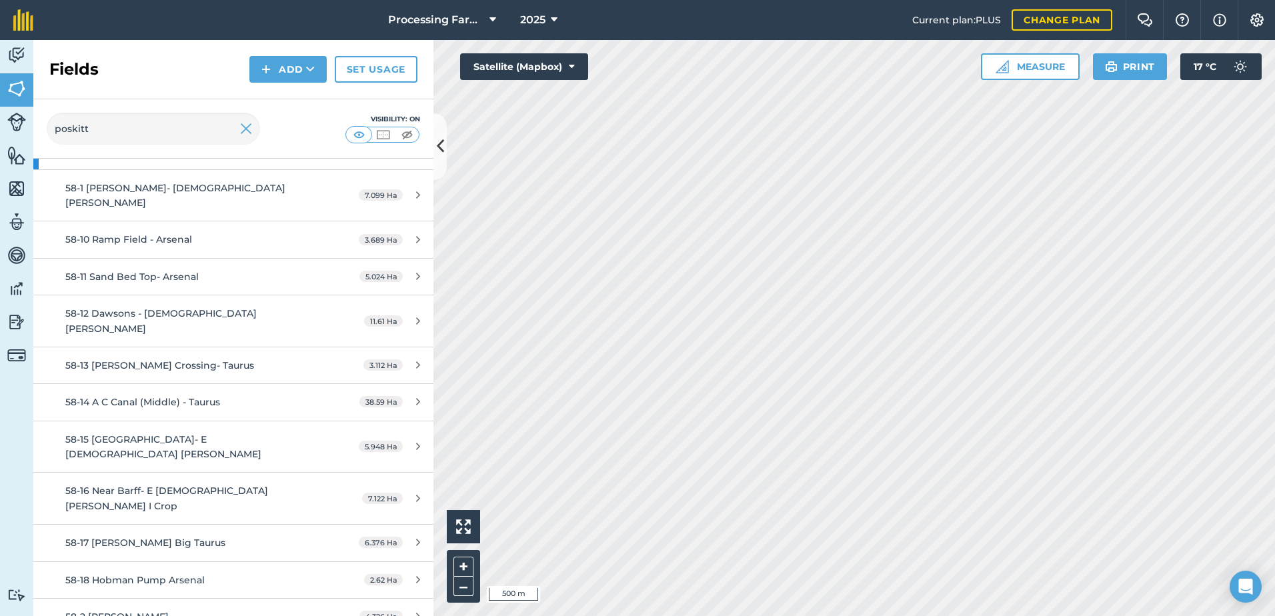
scroll to position [133, 0]
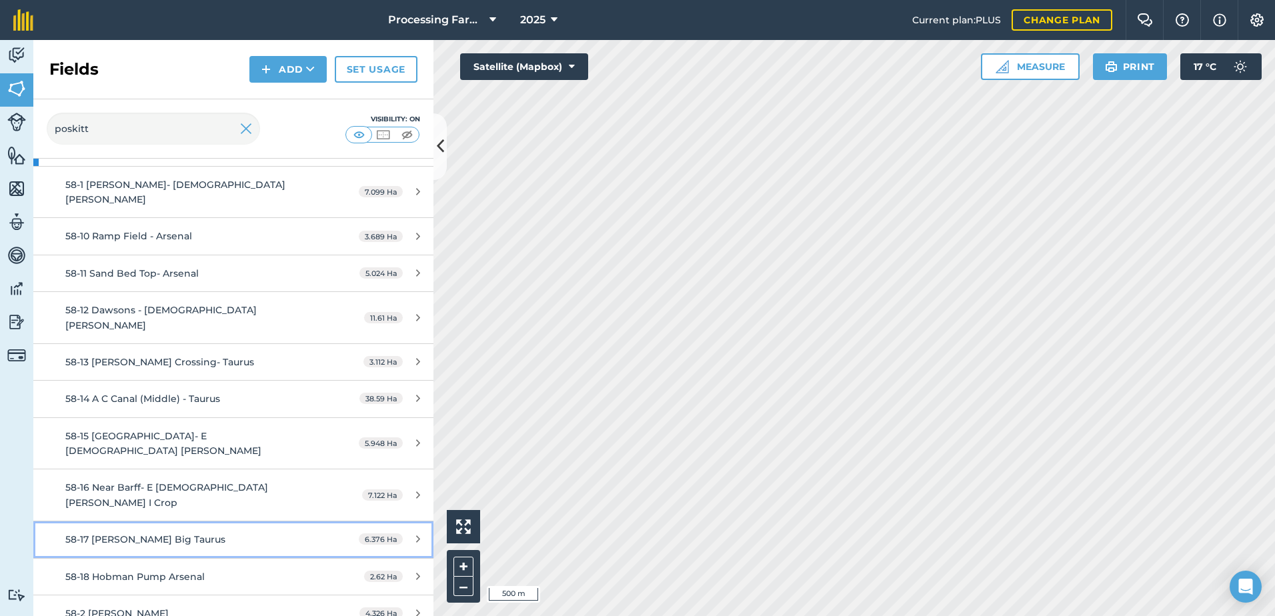
click at [151, 534] on span "58-17 [PERSON_NAME] Big Taurus" at bounding box center [145, 540] width 160 height 12
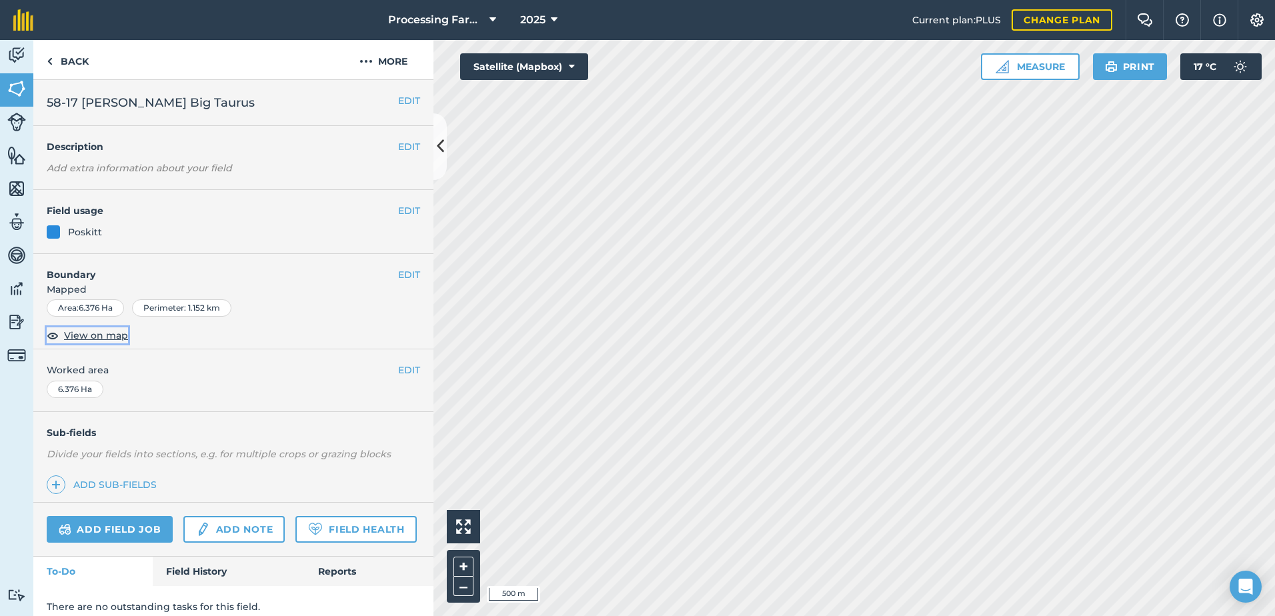
click at [109, 339] on span "View on map" at bounding box center [96, 335] width 64 height 15
click at [78, 61] on link "Back" at bounding box center [67, 59] width 69 height 39
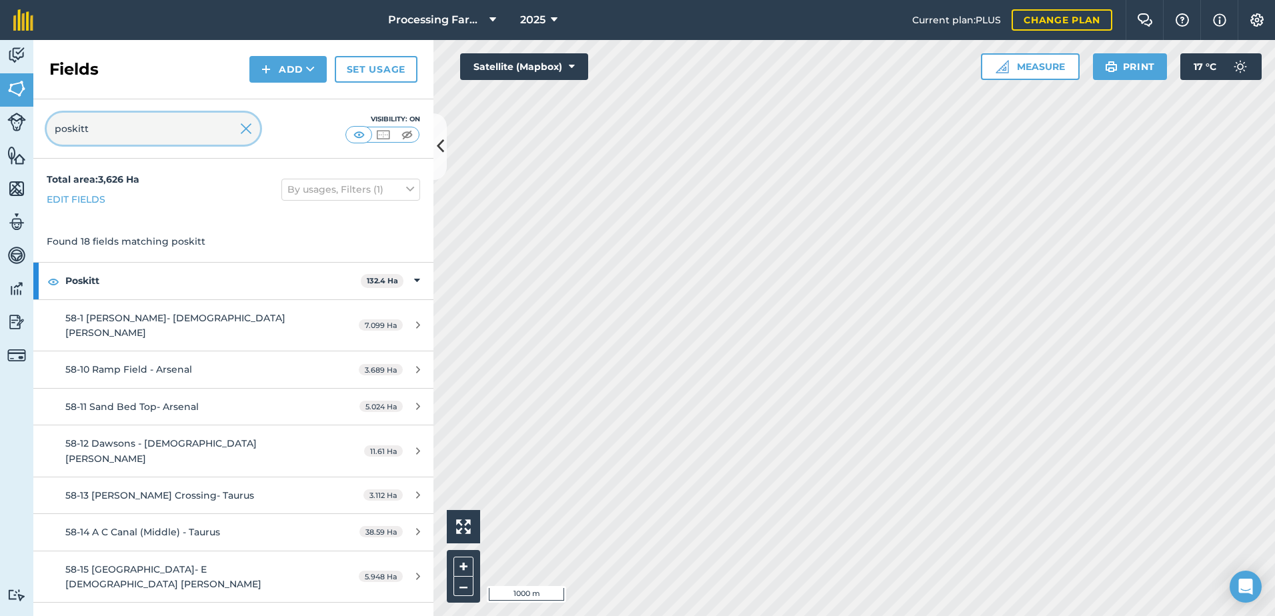
drag, startPoint x: 125, startPoint y: 140, endPoint x: 55, endPoint y: 151, distance: 70.3
click at [55, 151] on div "poskitt Visibility: On" at bounding box center [233, 128] width 400 height 59
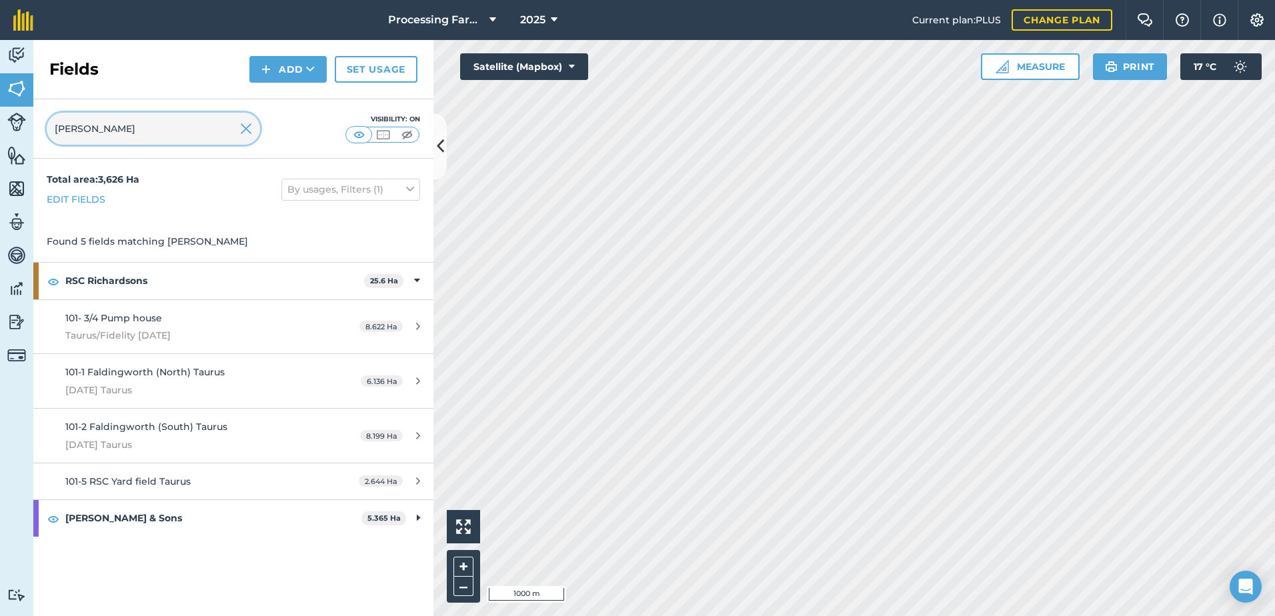
type input "[PERSON_NAME]"
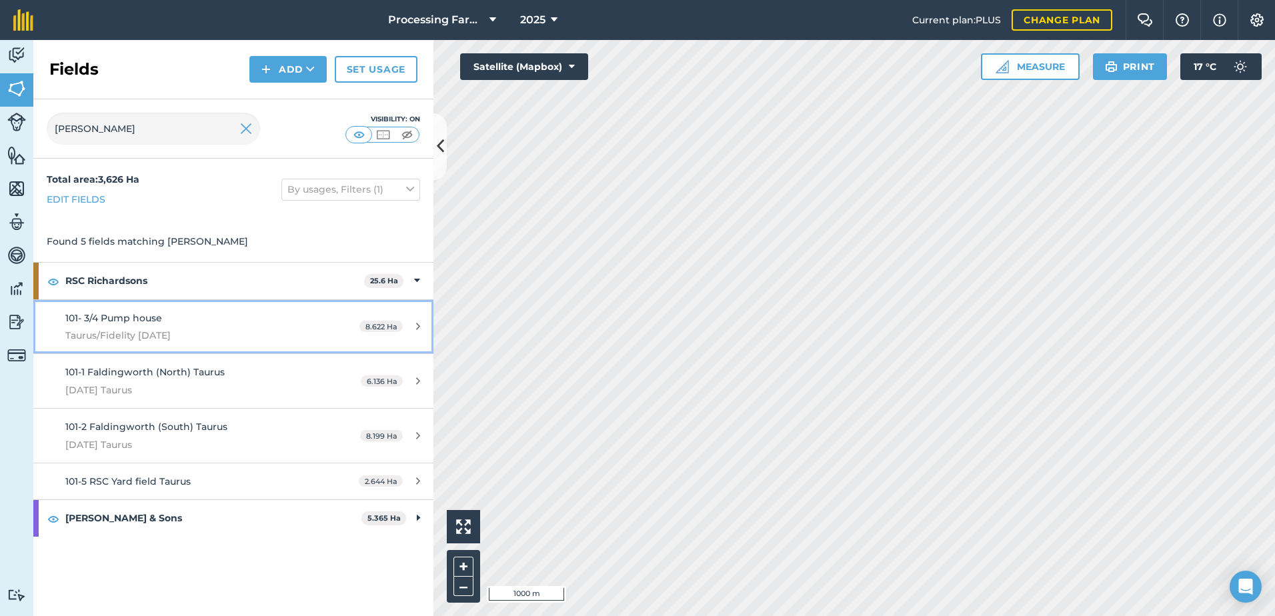
click at [153, 326] on div "101- 3/4 Pump house Taurus/Fidelity [DATE]" at bounding box center [190, 327] width 251 height 33
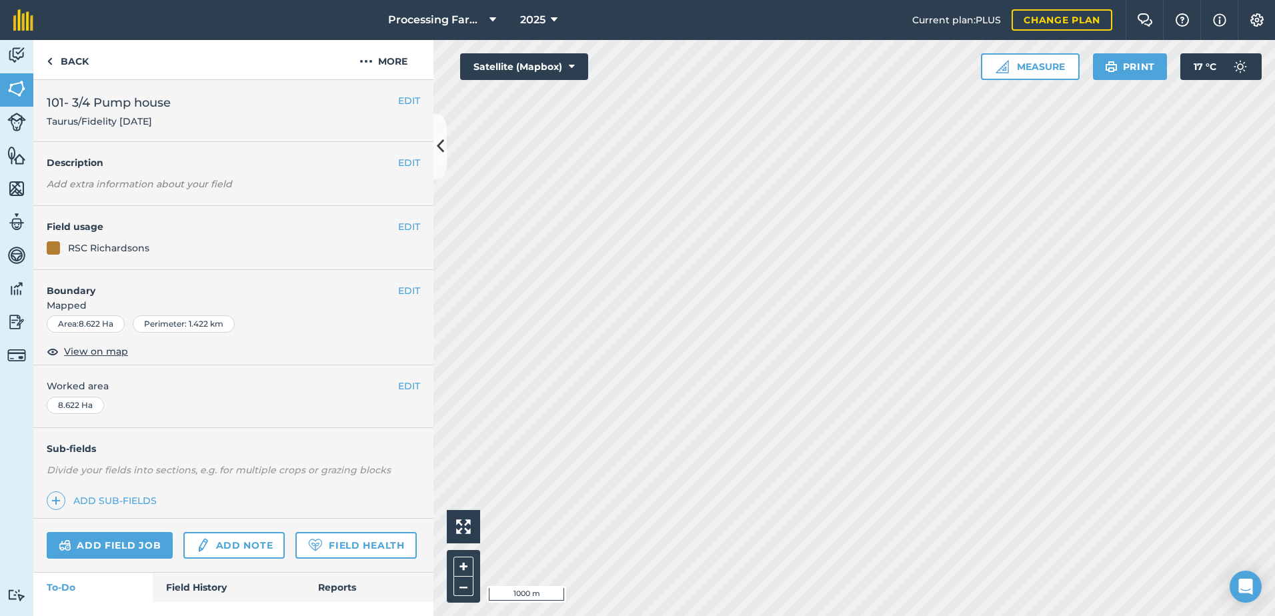
click at [153, 326] on div "Perimeter : 1.422 km" at bounding box center [184, 323] width 102 height 17
drag, startPoint x: 153, startPoint y: 326, endPoint x: 107, endPoint y: 349, distance: 52.2
click at [107, 349] on span "View on map" at bounding box center [96, 351] width 64 height 15
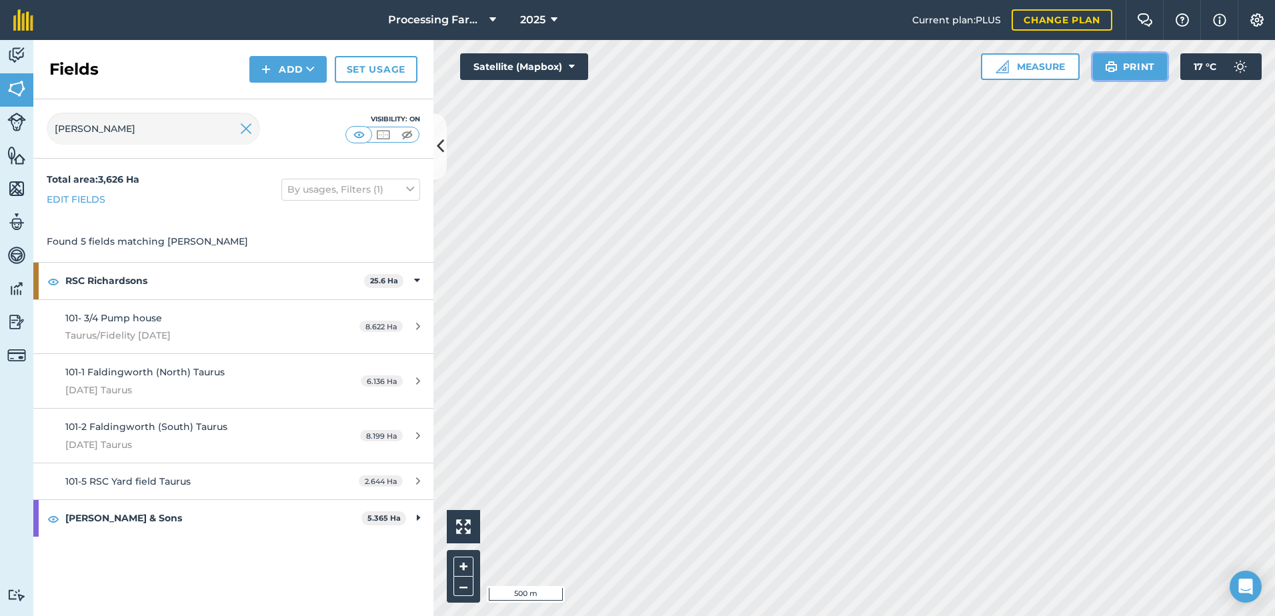
click at [1152, 68] on button "Print" at bounding box center [1130, 66] width 75 height 27
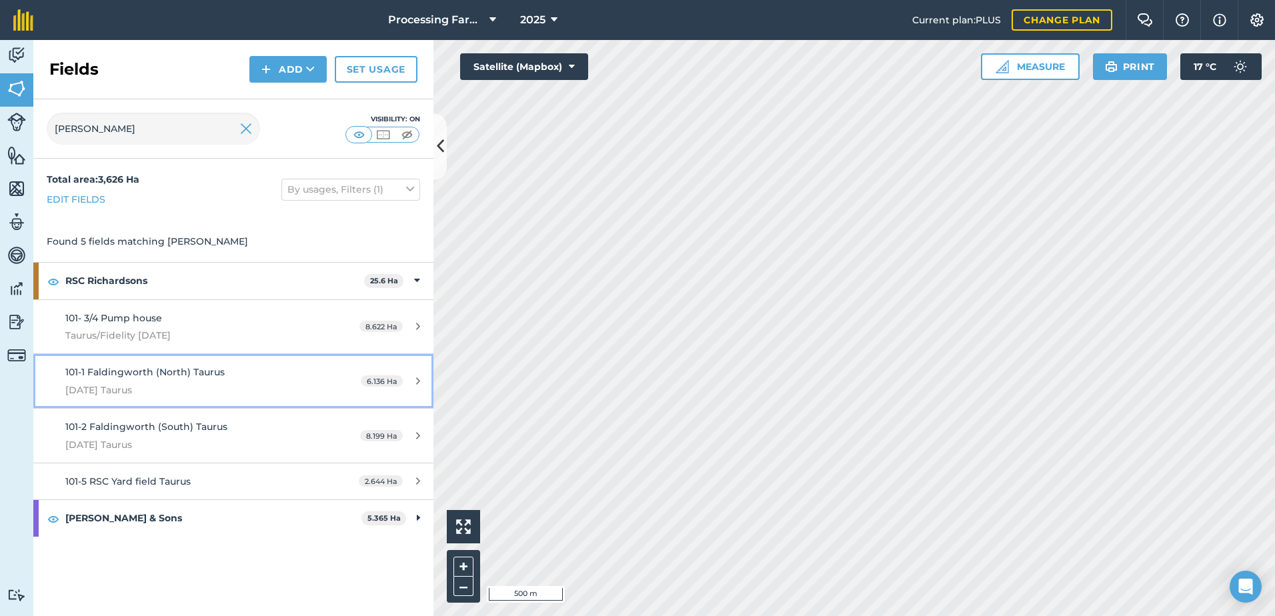
click at [182, 377] on span "101-1 Faldingworth (North) Taurus" at bounding box center [144, 372] width 159 height 12
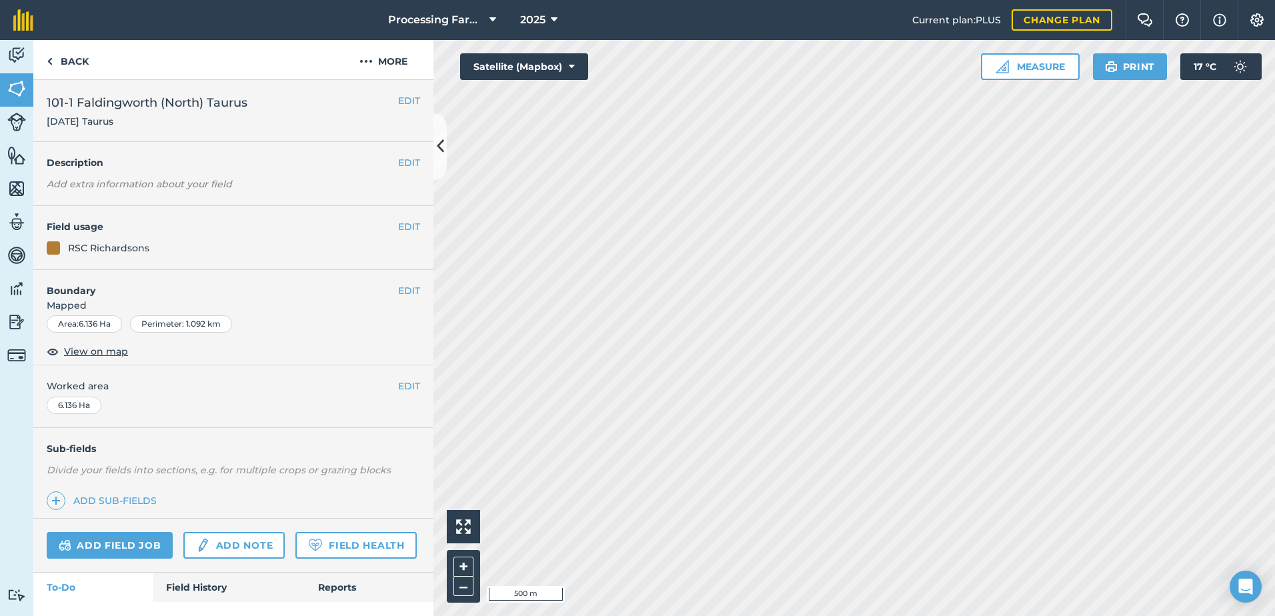
click at [182, 377] on div "EDIT Worked area 6.136 Ha" at bounding box center [233, 396] width 400 height 62
click at [87, 357] on span "View on map" at bounding box center [96, 351] width 64 height 15
click at [59, 67] on link "Back" at bounding box center [67, 59] width 69 height 39
click at [81, 61] on link "Back" at bounding box center [67, 59] width 69 height 39
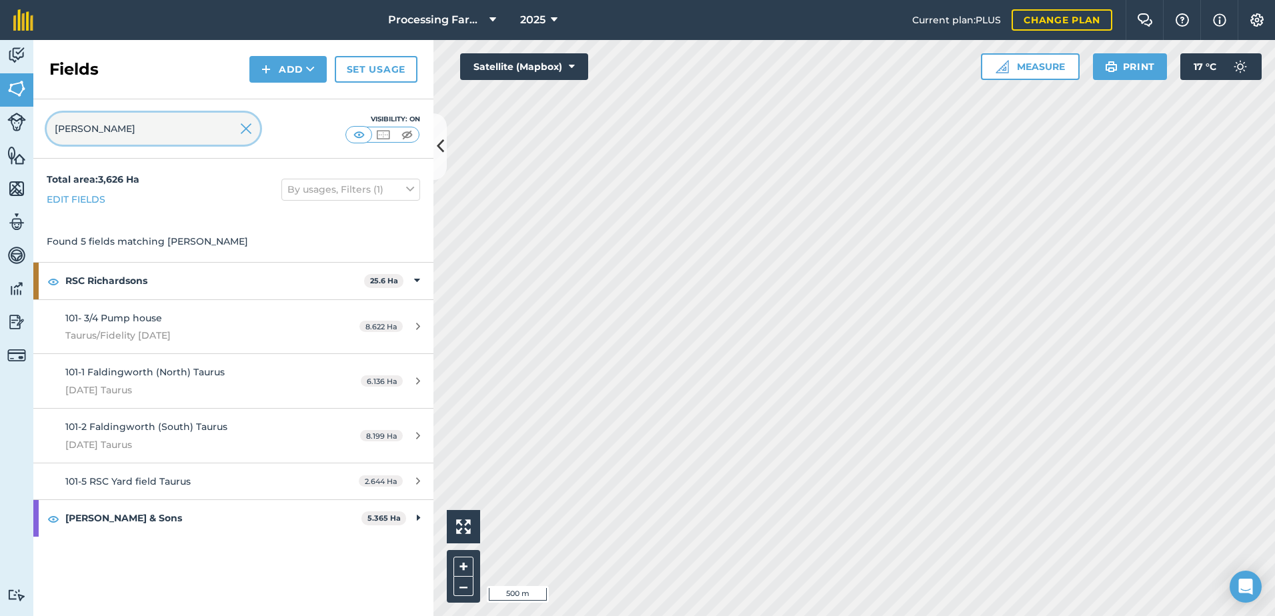
drag, startPoint x: 121, startPoint y: 127, endPoint x: 20, endPoint y: 127, distance: 100.7
click at [20, 127] on div "Activity Fields Livestock Features Maps Team Vehicles Data Reporting Billing Tu…" at bounding box center [637, 328] width 1275 height 576
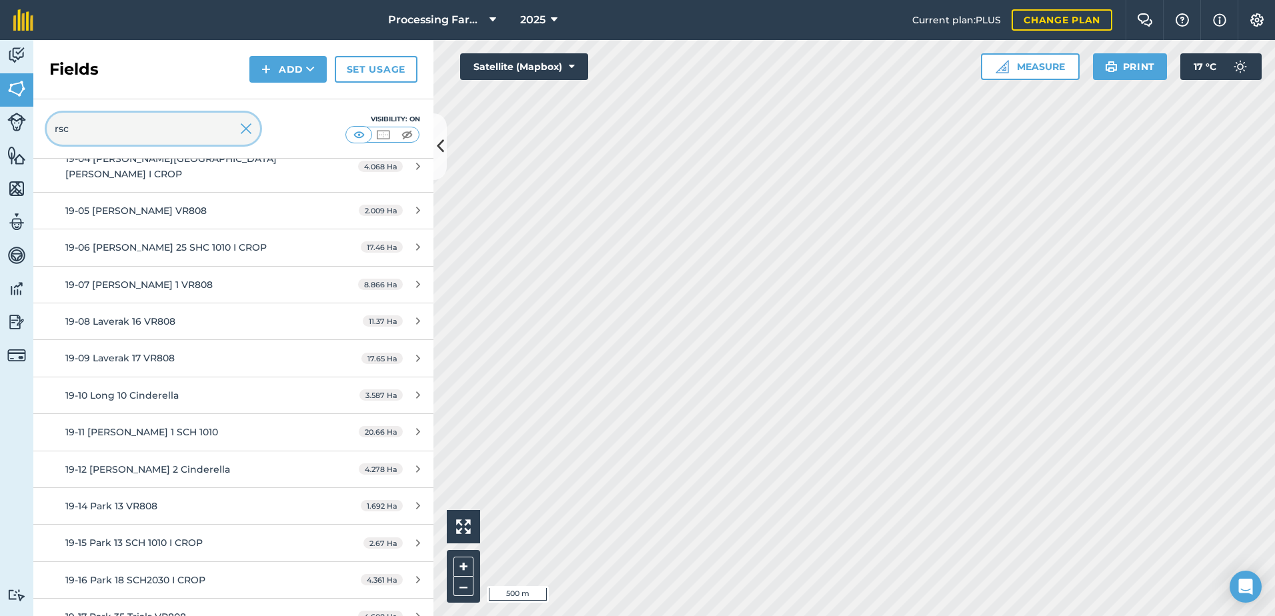
scroll to position [333, 0]
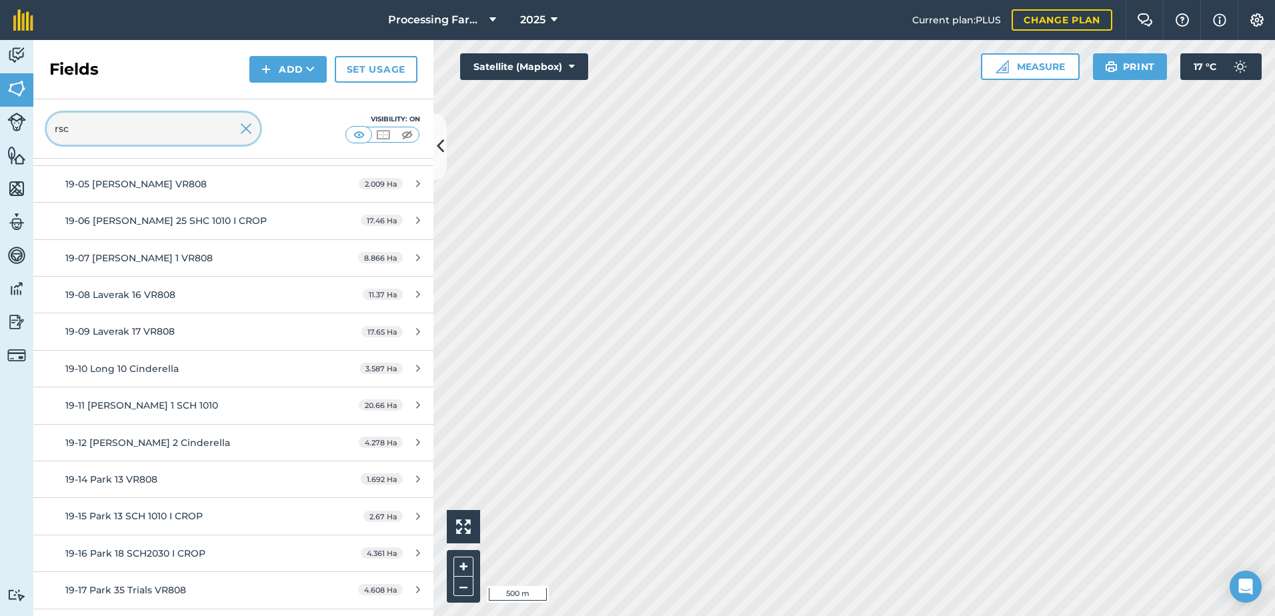
drag, startPoint x: 73, startPoint y: 131, endPoint x: 23, endPoint y: 131, distance: 50.0
click at [23, 131] on div "Activity Fields Livestock Features Maps Team Vehicles Data Reporting Billing Tu…" at bounding box center [637, 328] width 1275 height 576
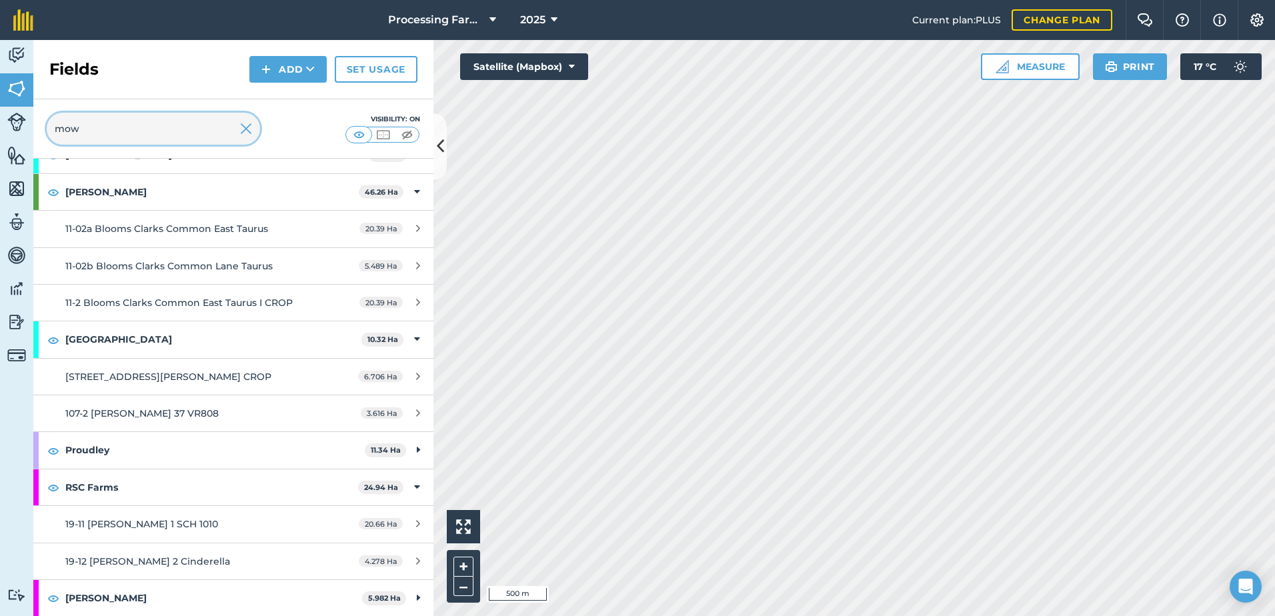
scroll to position [0, 0]
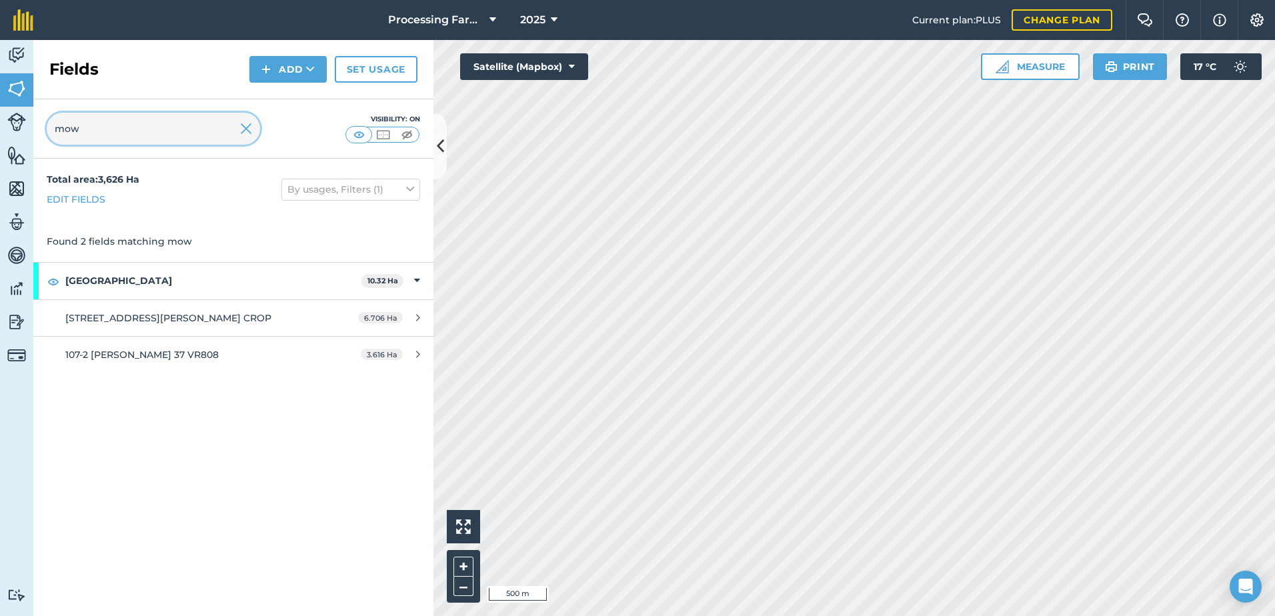
type input "mow"
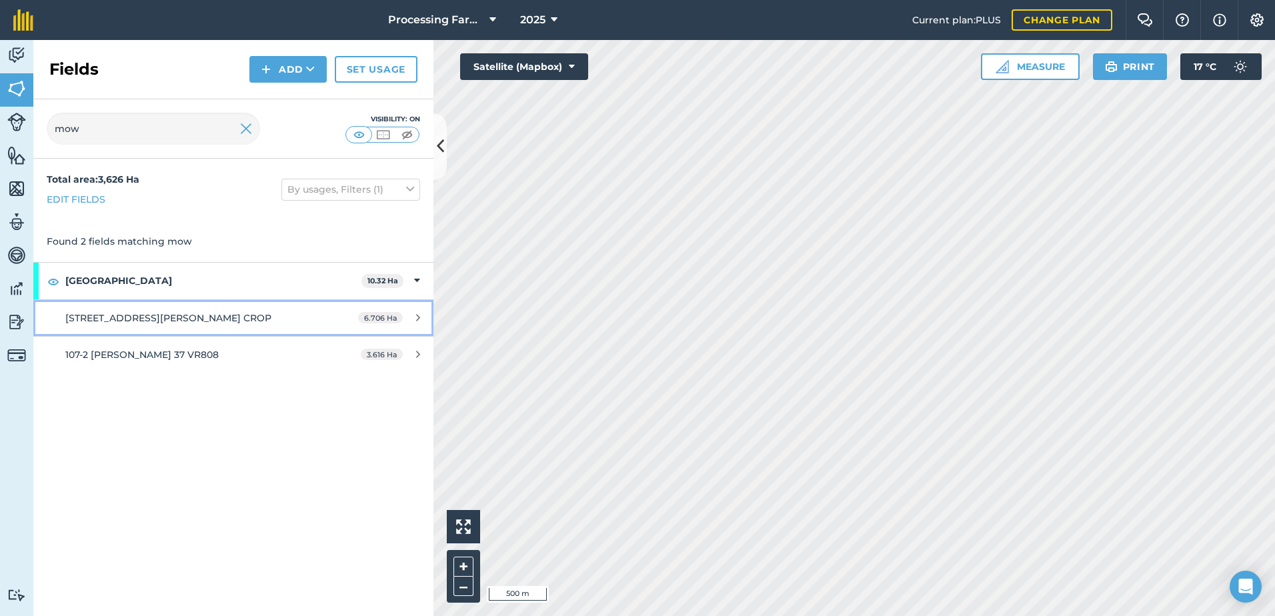
click at [173, 327] on link "107-1 [PERSON_NAME] 36 VR808 I CROP 6.706 Ha" at bounding box center [233, 318] width 400 height 36
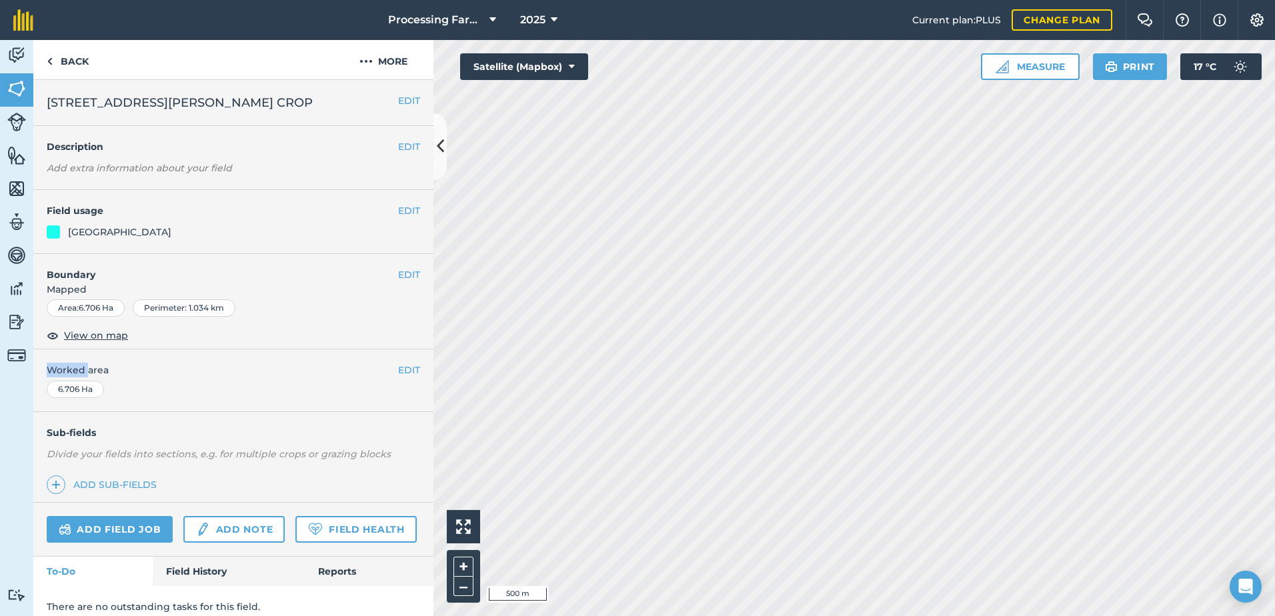
click at [173, 327] on div "EDIT Boundary Mapped Area : 6.706 Ha Perimeter : 1.034 km View on map" at bounding box center [233, 302] width 400 height 96
drag, startPoint x: 173, startPoint y: 327, endPoint x: 113, endPoint y: 337, distance: 61.0
click at [113, 337] on span "View on map" at bounding box center [96, 335] width 64 height 15
drag, startPoint x: 69, startPoint y: 58, endPoint x: 119, endPoint y: 104, distance: 68.5
click at [69, 58] on link "Back" at bounding box center [67, 59] width 69 height 39
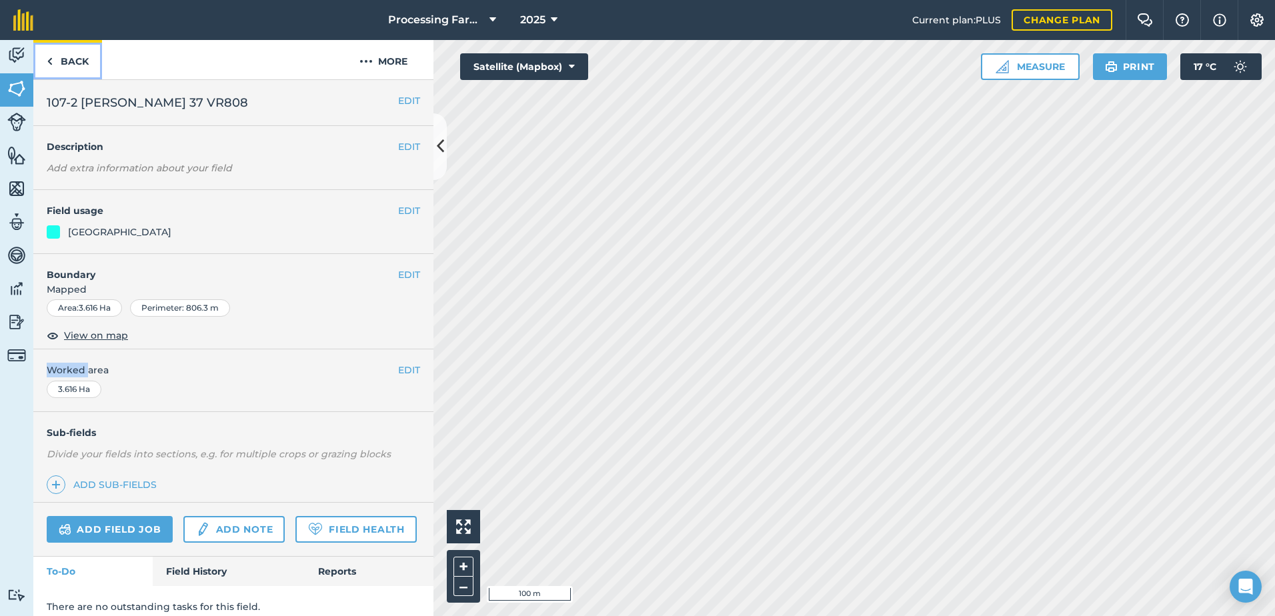
click at [80, 66] on link "Back" at bounding box center [67, 59] width 69 height 39
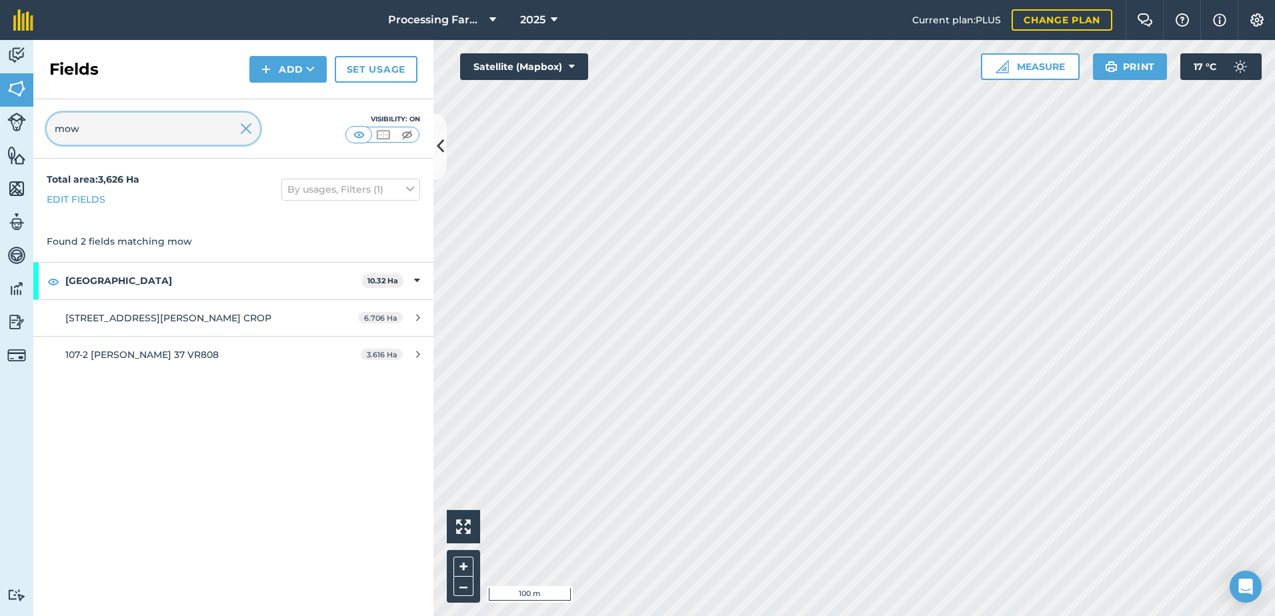
drag, startPoint x: 107, startPoint y: 135, endPoint x: 31, endPoint y: 133, distance: 76.7
click at [31, 133] on div "Activity Fields Livestock Features Maps Team Vehicles Data Reporting Billing Tu…" at bounding box center [637, 328] width 1275 height 576
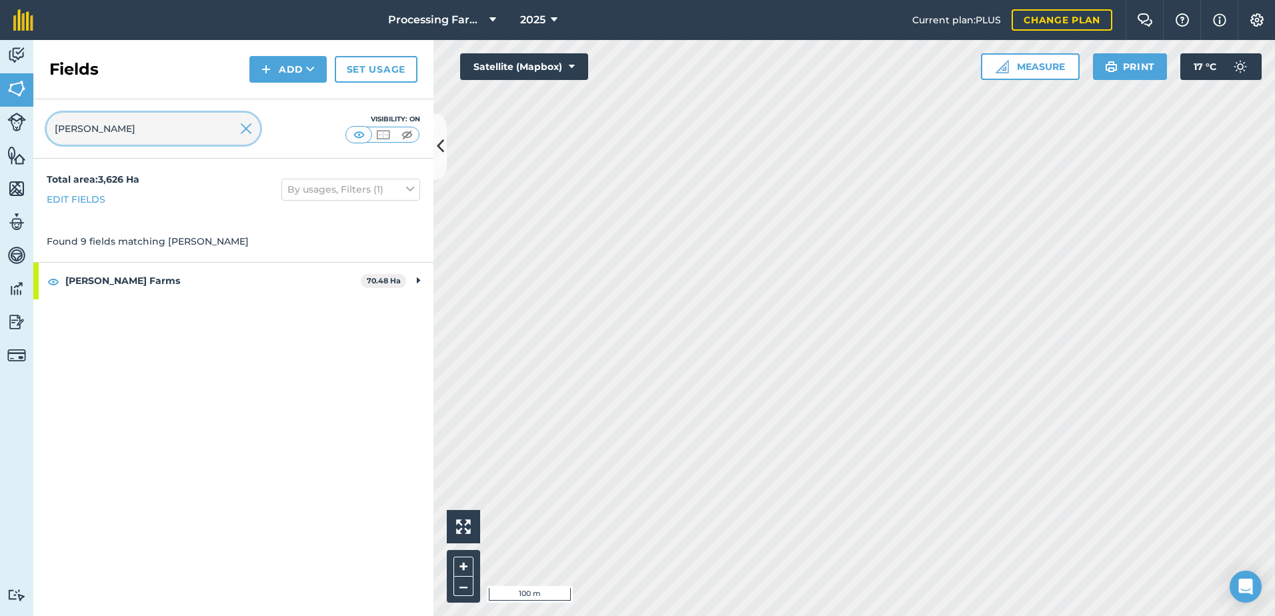
type input "[PERSON_NAME]"
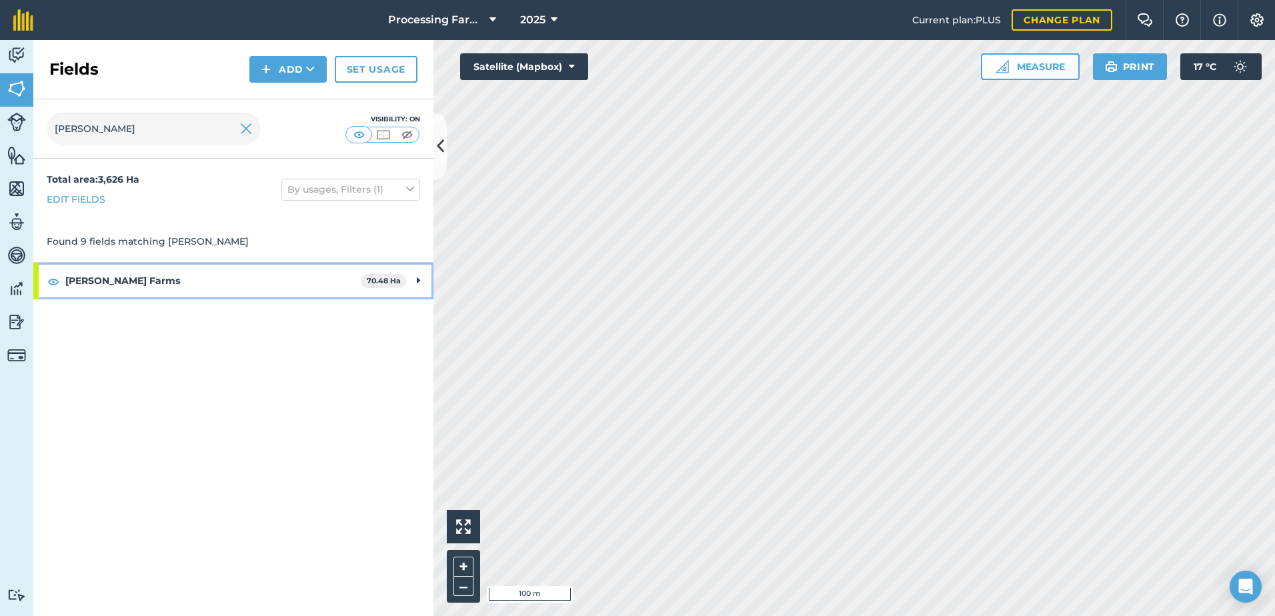
click at [112, 275] on strong "[PERSON_NAME] Farms" at bounding box center [212, 281] width 295 height 36
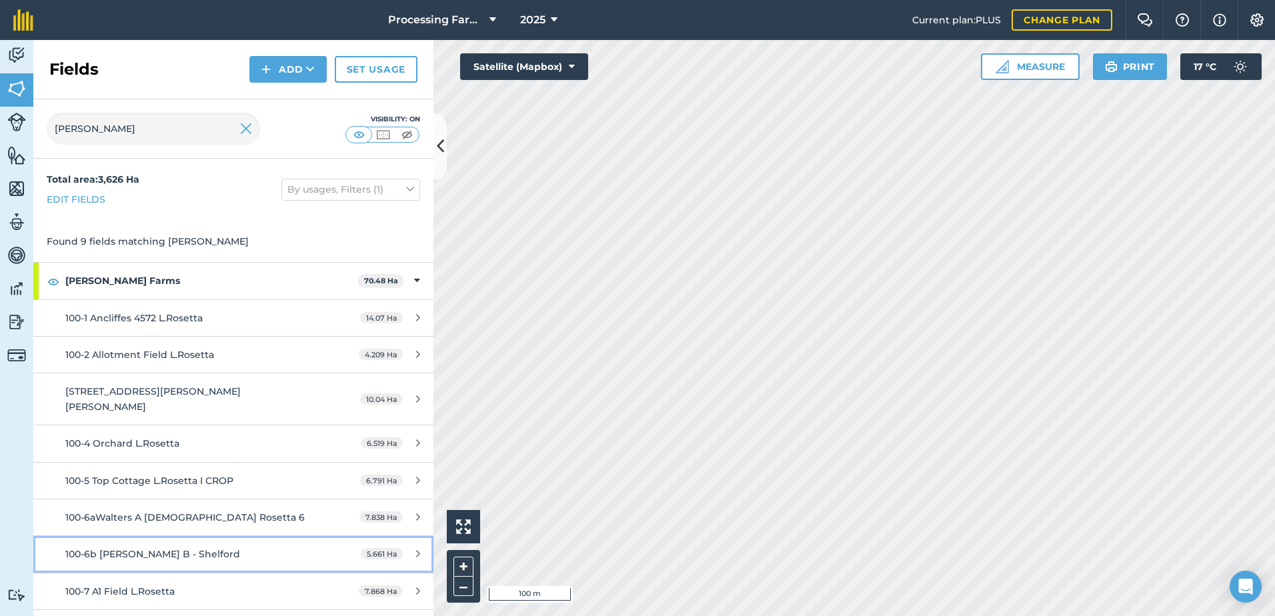
click at [190, 547] on div "100-6b [PERSON_NAME] B - Shelford" at bounding box center [190, 554] width 251 height 15
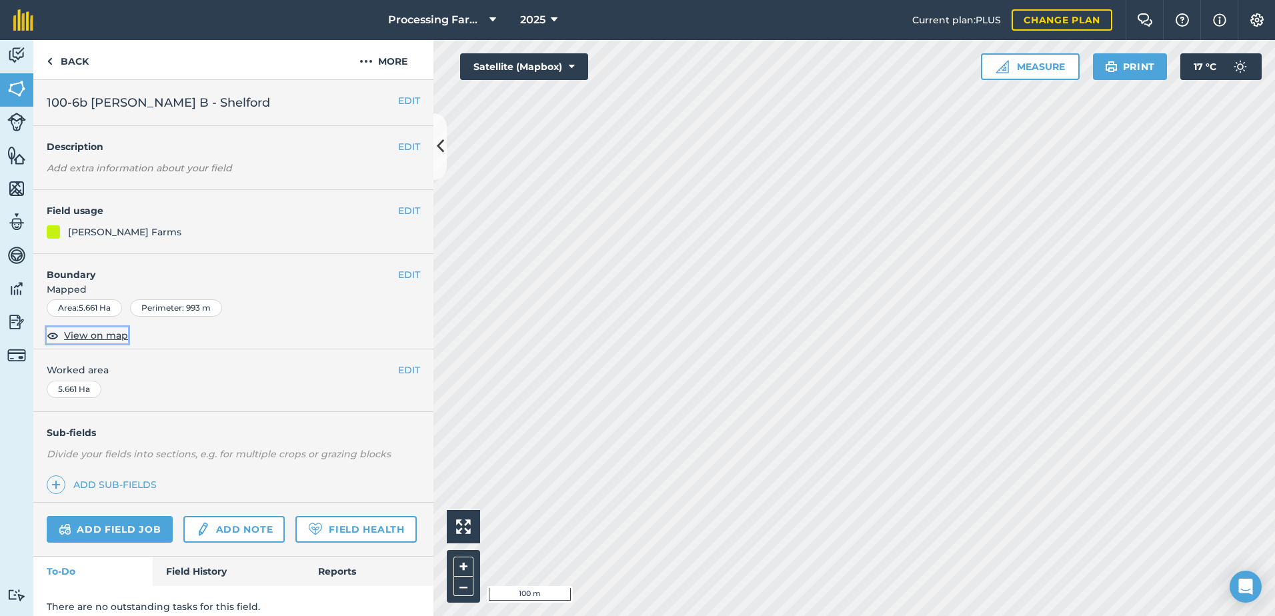
click at [110, 333] on span "View on map" at bounding box center [96, 335] width 64 height 15
